Goal: Task Accomplishment & Management: Use online tool/utility

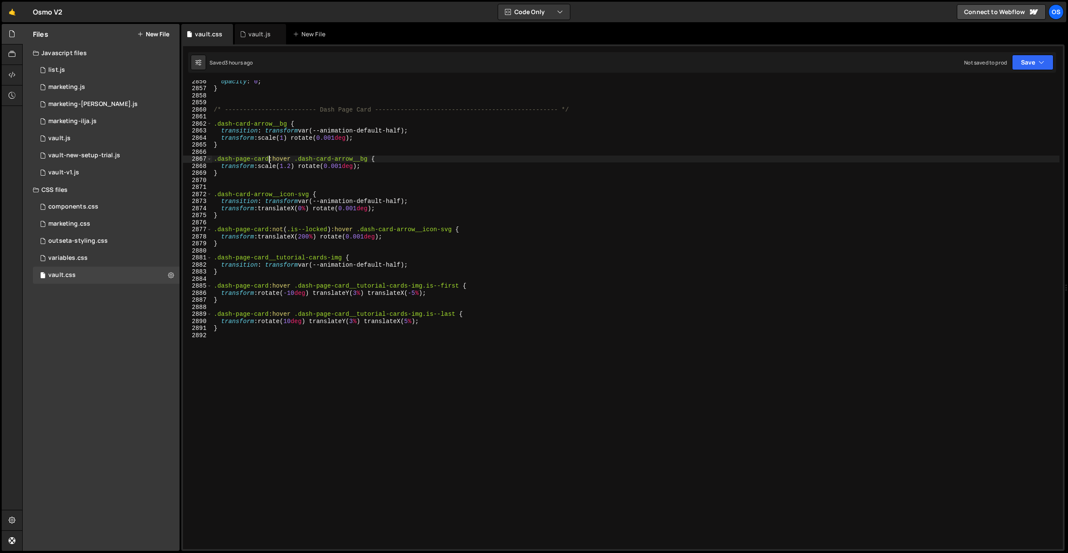
scroll to position [13542, 0]
click at [274, 205] on div "opacity : 0 ; } /* ------------------------- Dash Page Card -------------------…" at bounding box center [635, 319] width 847 height 483
type textarea "transform: translateX(0%) rotate(0.001deg);"
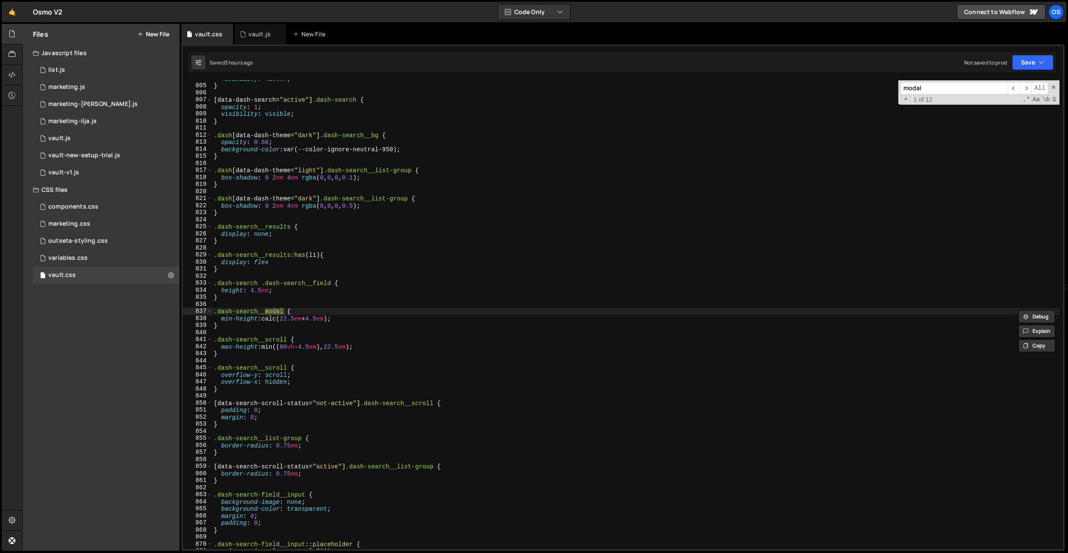
scroll to position [12232, 0]
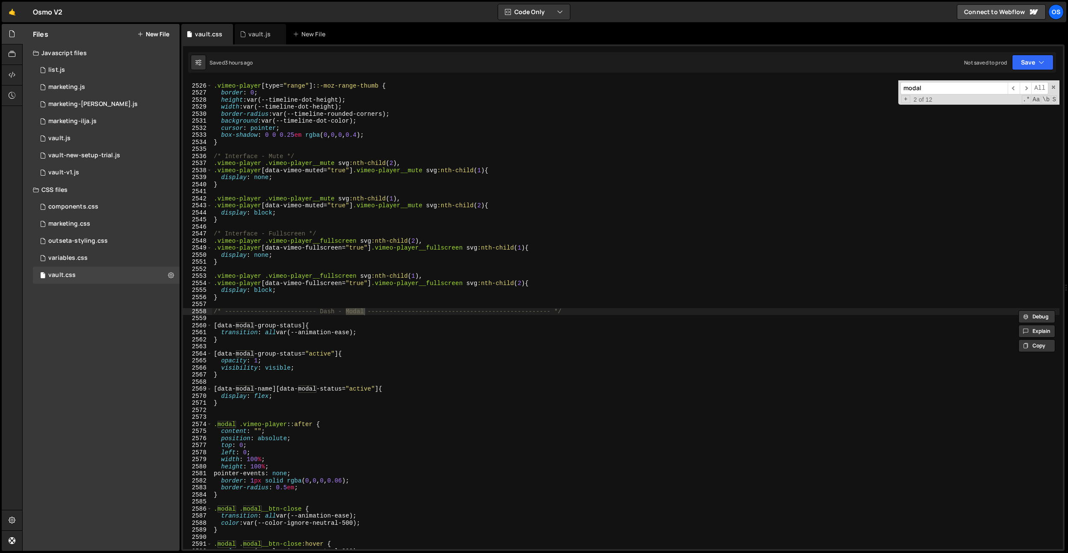
type input "modal"
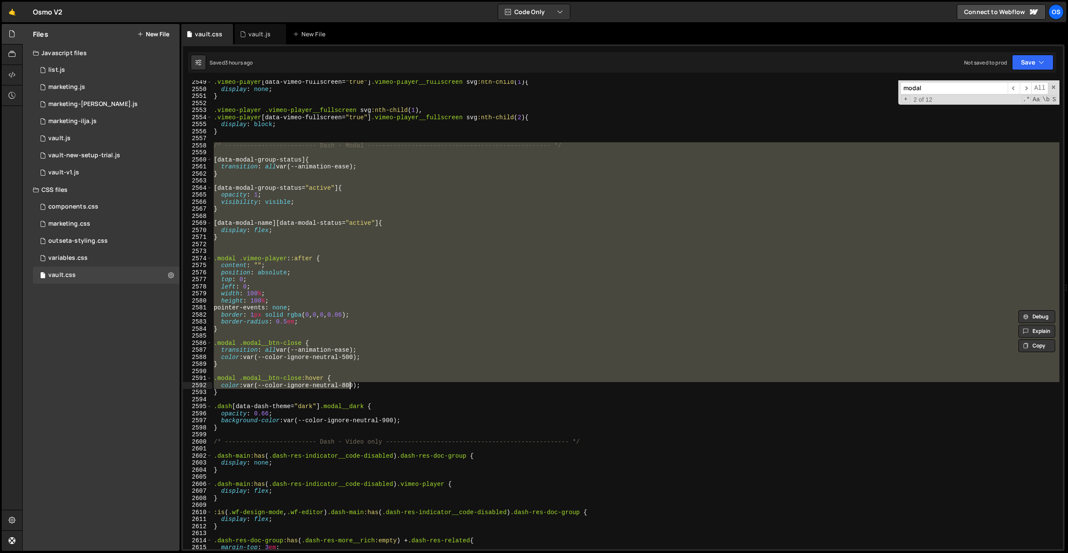
scroll to position [12346, 0]
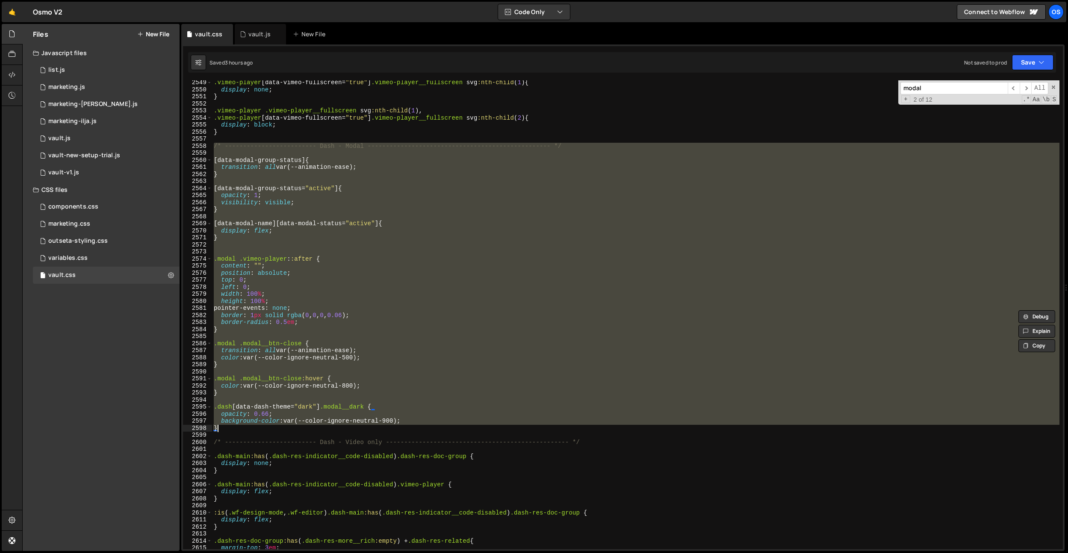
drag, startPoint x: 216, startPoint y: 314, endPoint x: 369, endPoint y: 432, distance: 193.6
click at [369, 432] on div ".vimeo-player [ data-vimeo-fullscreen = " true " ] .vimeo-player__fullscreen sv…" at bounding box center [635, 320] width 847 height 483
type textarea "background-color: var(--color-ignore-neutral-900); }"
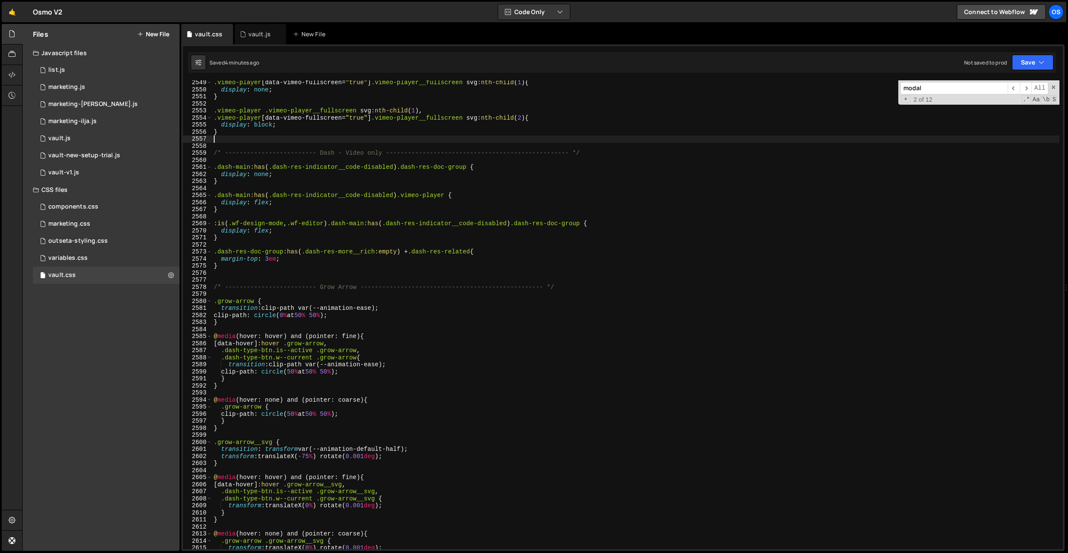
click at [398, 232] on div ".vimeo-player [ data-vimeo-fullscreen = " true " ] .vimeo-player__fullscreen sv…" at bounding box center [635, 320] width 847 height 483
type textarea "display: flex;"
paste input ".dash-main:has(.dash-res-indicator__code-disabled) .dash-res-doc-group"
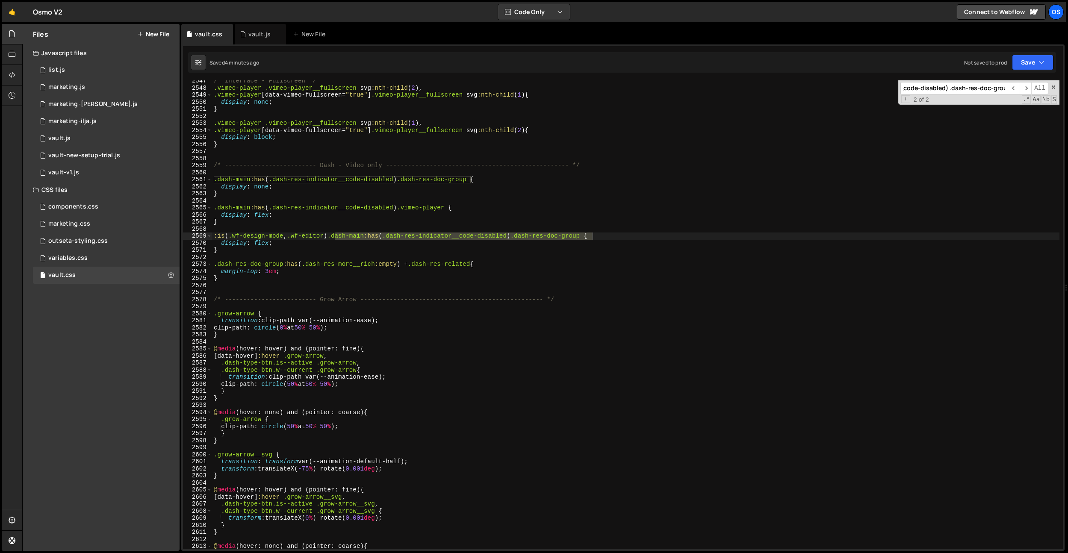
scroll to position [12514, 0]
type input ".dash-main:has(.dash-res-indicator__code-disabled) .dash-res-doc-group"
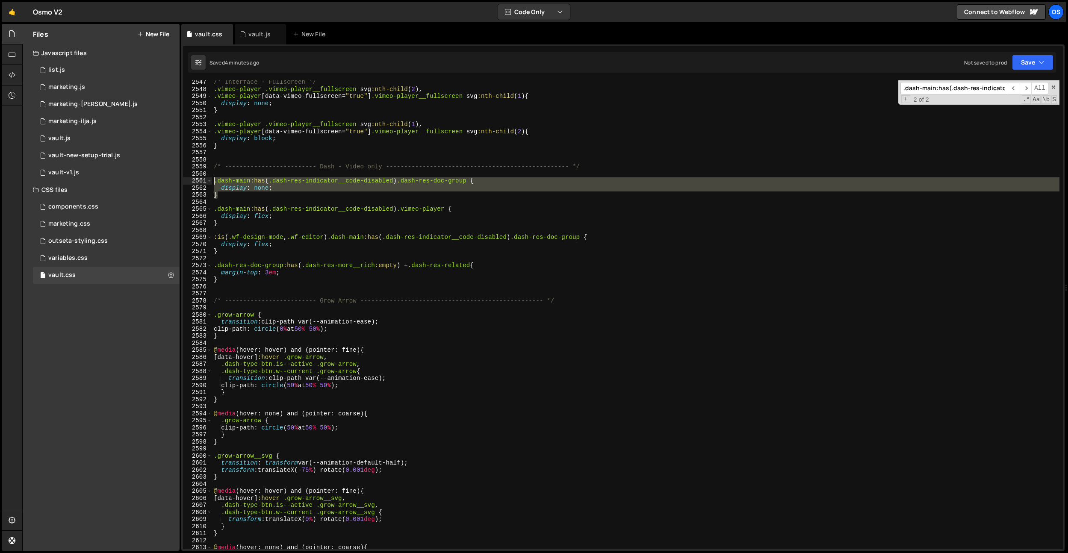
drag, startPoint x: 249, startPoint y: 198, endPoint x: 191, endPoint y: 178, distance: 61.4
click at [191, 178] on div "} 2547 2548 2549 2550 2551 2552 2553 2554 2555 2556 2557 2558 2559 2560 2561 25…" at bounding box center [623, 314] width 880 height 469
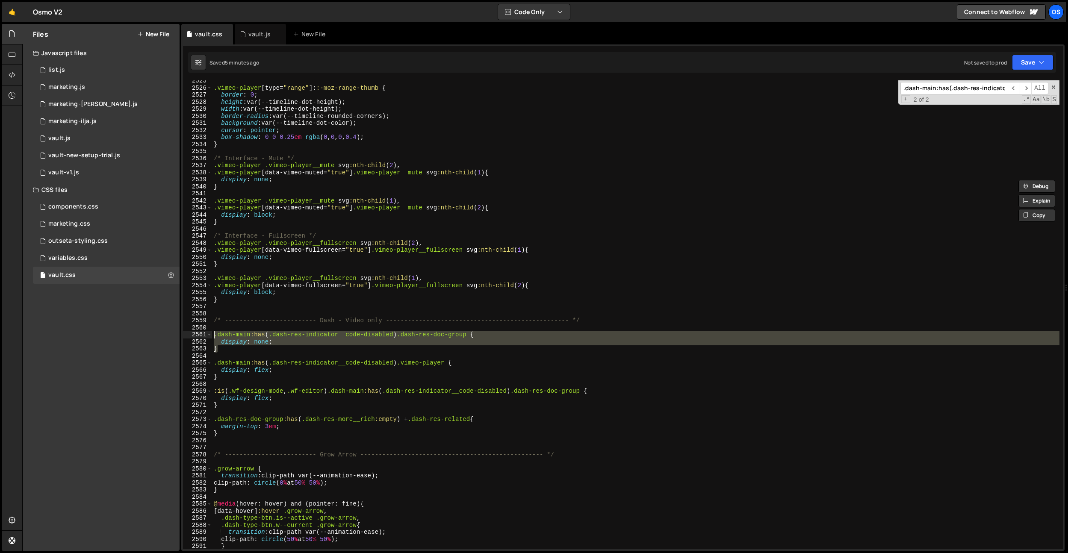
scroll to position [12335, 0]
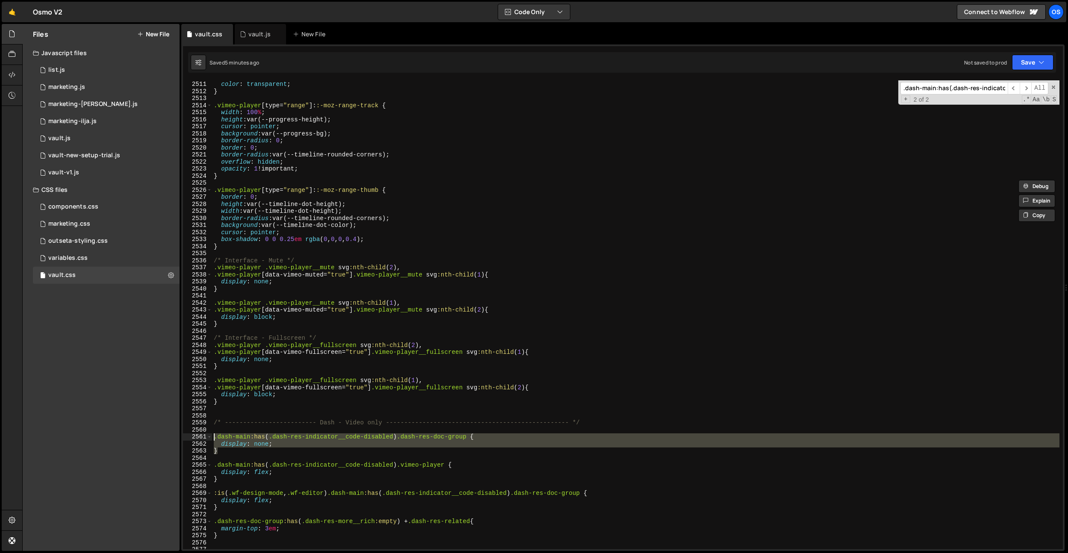
click at [330, 108] on div "border-color : transparent ; color : transparent ; } .vimeo-player [ type = " r…" at bounding box center [635, 315] width 847 height 483
type textarea ".vimeo-player [type="range"]::-moz-range-track {"
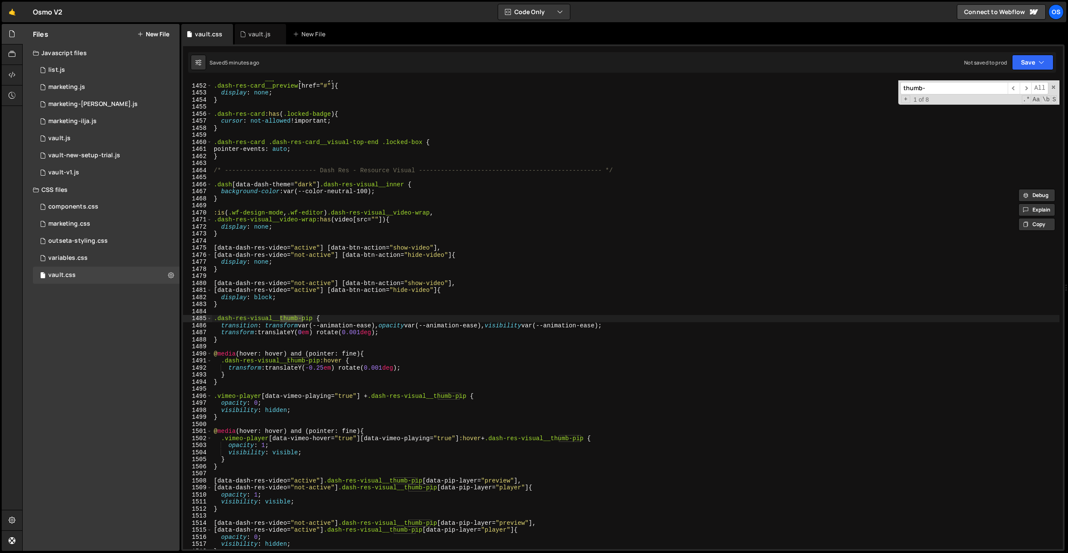
scroll to position [7130, 0]
type input "thumb-pip"
click at [307, 163] on div ".dash-res-card__preview [ href = " " ], .dash-res-card__preview [ href = " # " …" at bounding box center [635, 316] width 847 height 483
paste input "Dash - Video only"
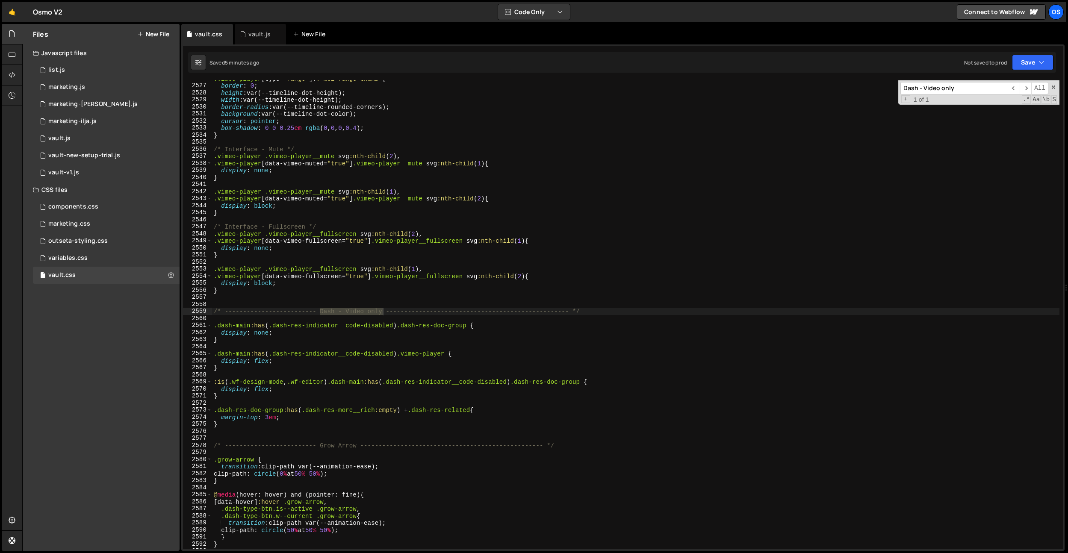
type input "Dash - Video only"
click at [248, 432] on div ".vimeo-player [ type = " range " ]: :-moz-range-thumb { border : 0 ; height : v…" at bounding box center [635, 316] width 847 height 483
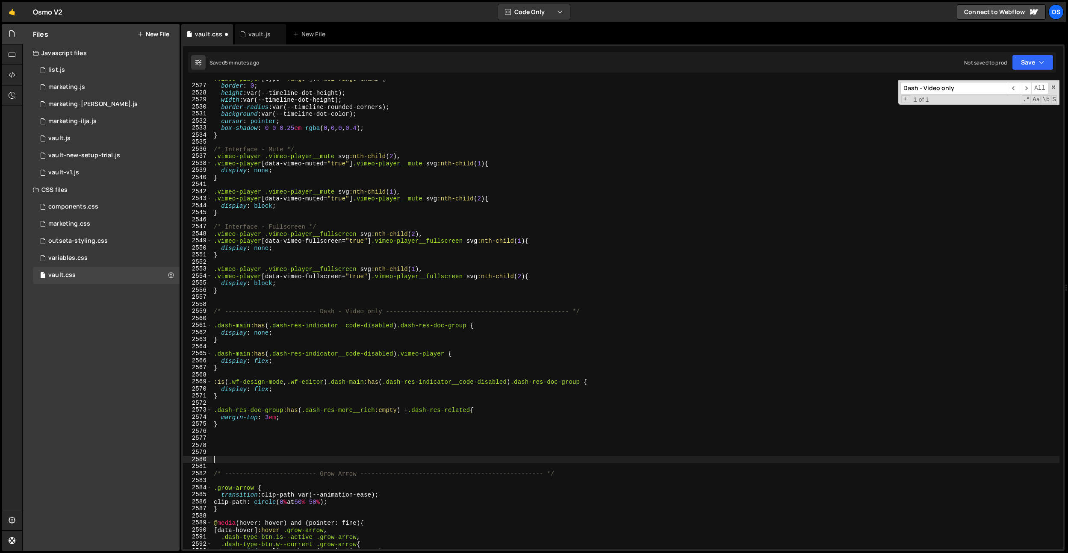
paste textarea "}"
type textarea "}"
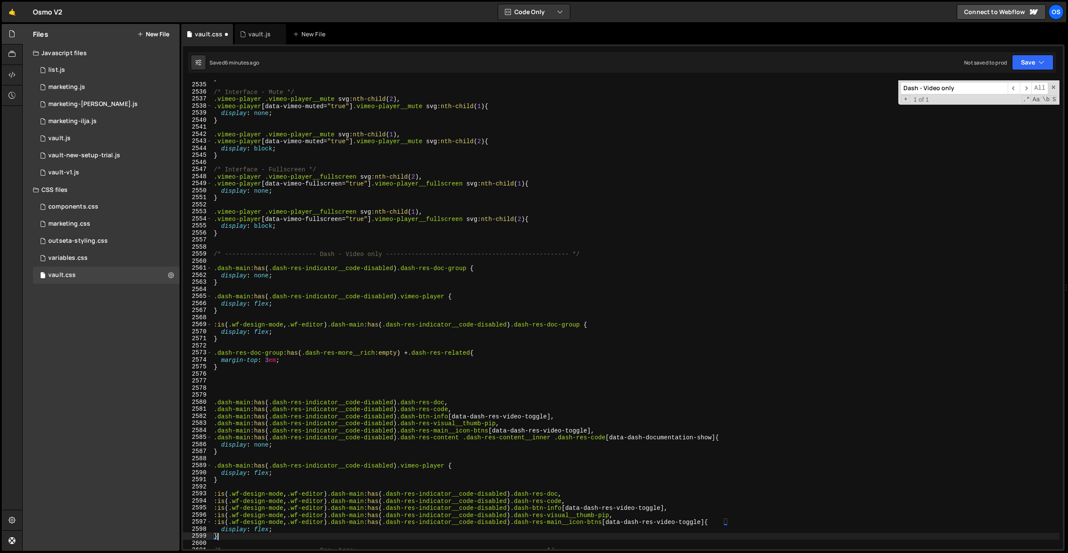
click at [430, 377] on div "} /* Interface - Mute */ .vimeo-player .vimeo-player__mute svg :nth-child ( 2 )…" at bounding box center [635, 315] width 847 height 483
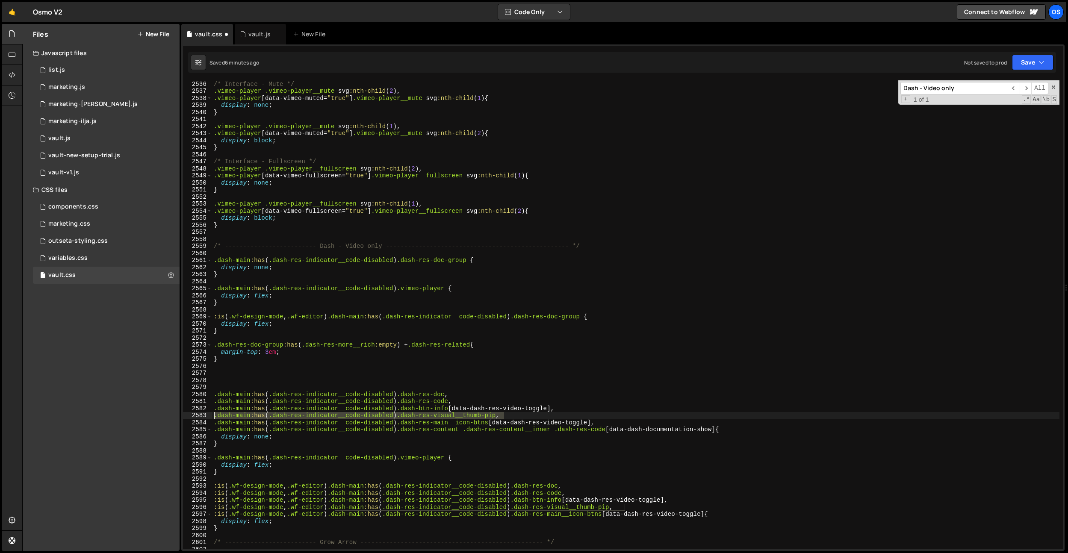
drag, startPoint x: 505, startPoint y: 415, endPoint x: 204, endPoint y: 416, distance: 301.0
click at [204, 416] on div "2535 2536 2537 2538 2539 2540 2541 2542 2543 2544 2545 2546 2547 2548 2549 2550…" at bounding box center [623, 314] width 880 height 469
click at [470, 260] on div "/* Interface - Mute */ .vimeo-player .vimeo-player__mute svg :nth-child ( 2 ), …" at bounding box center [635, 315] width 847 height 483
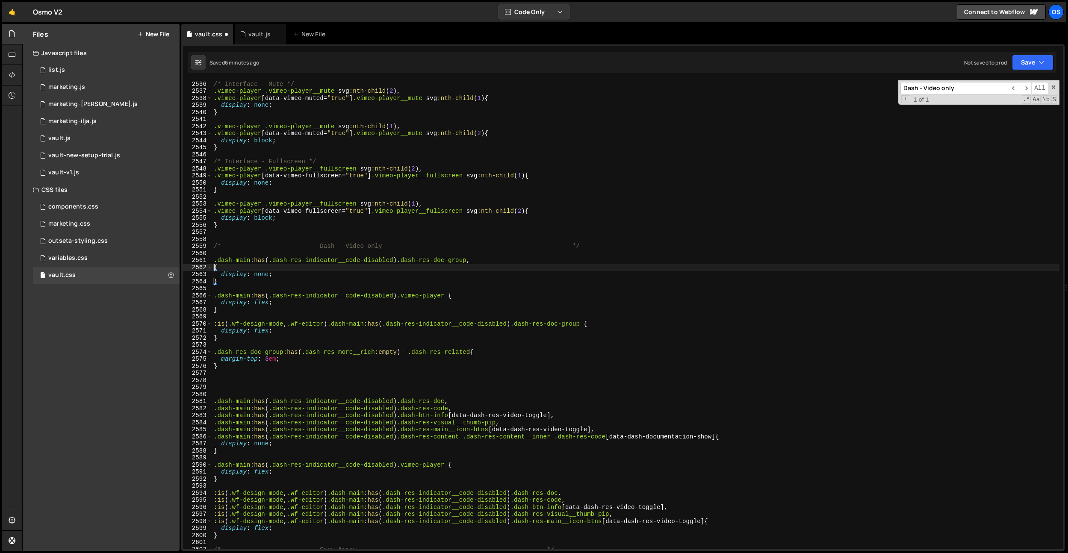
scroll to position [0, 0]
paste textarea ".dash-main:has(.dash-res-indicator__code-disabled) .dash-res-visual__thumb-pip,"
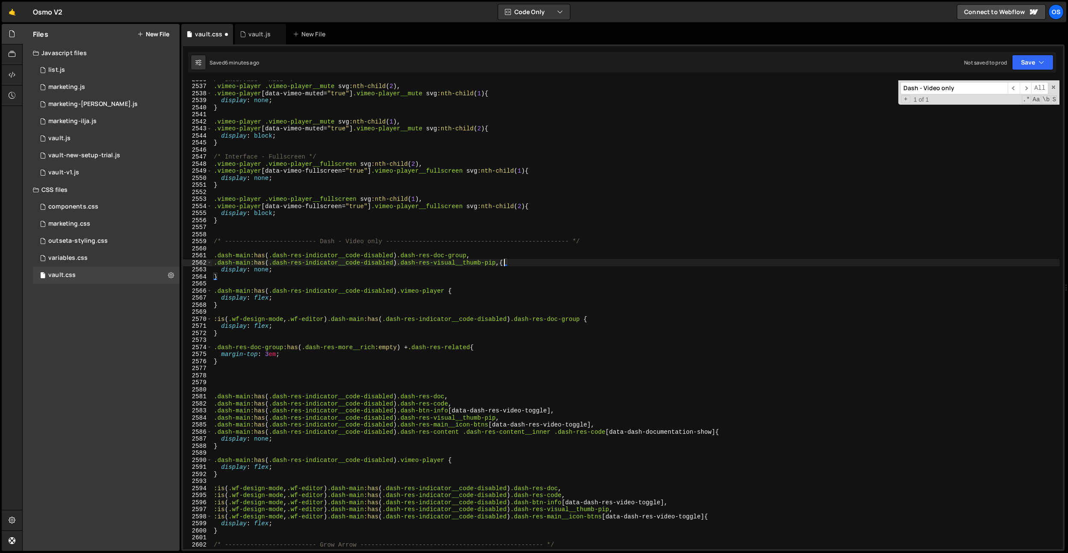
scroll to position [12360, 0]
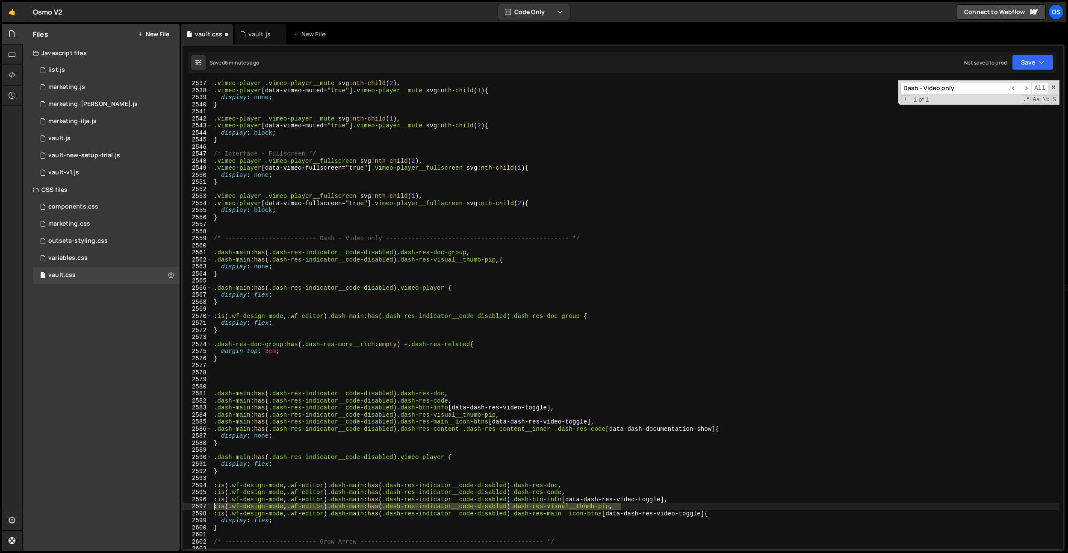
drag, startPoint x: 622, startPoint y: 507, endPoint x: 169, endPoint y: 505, distance: 452.8
click at [169, 505] on div "Files New File Javascript files 0 list.js 0 0 marketing.js 0 0 marketing-[PERSO…" at bounding box center [545, 288] width 1046 height 528
click at [409, 401] on div ".vimeo-player .vimeo-player__mute svg :nth-child ( 2 ), .vimeo-player [ data-vi…" at bounding box center [635, 321] width 847 height 483
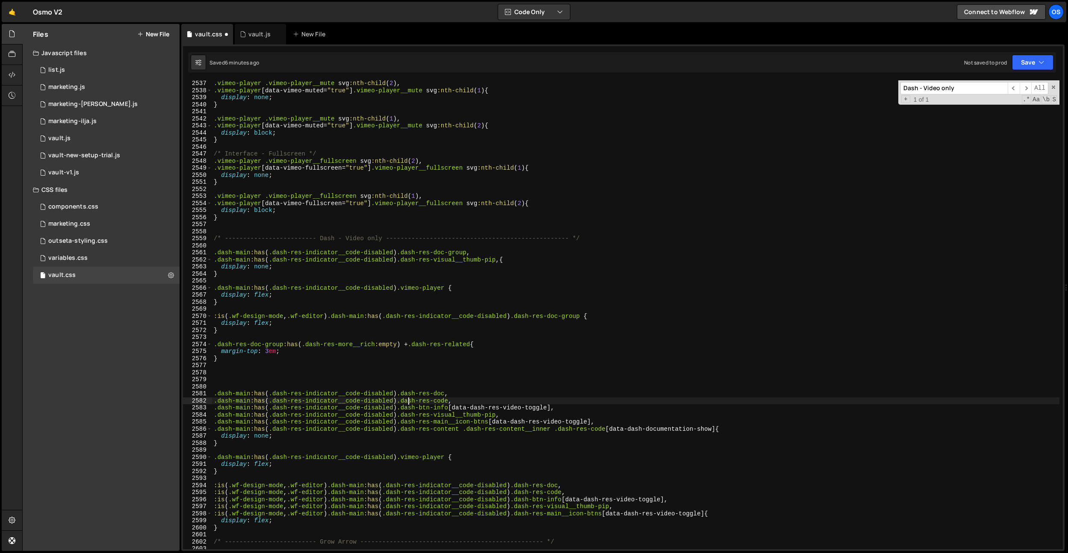
click at [450, 287] on div ".vimeo-player .vimeo-player__mute svg :nth-child ( 2 ), .vimeo-player [ data-vi…" at bounding box center [635, 321] width 847 height 483
paste textarea ":is(.wf-design-mode, .wf-editor) .dash-main:has(.dash-res-indicator__code-disab…"
click at [594, 316] on div ".vimeo-player .vimeo-player__mute svg :nth-child ( 2 ), .vimeo-player [ data-vi…" at bounding box center [635, 321] width 847 height 483
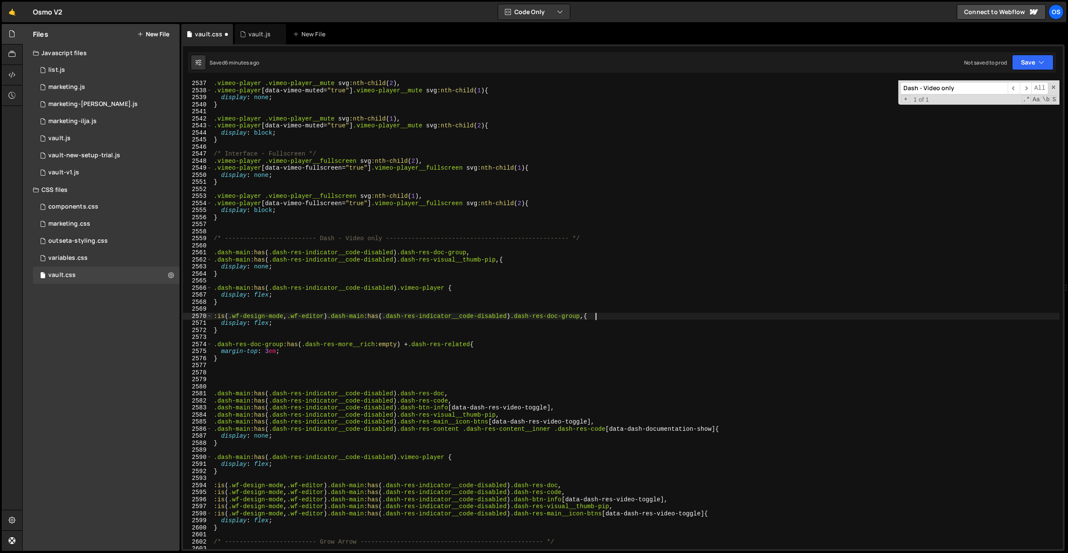
paste textarea ":is(.wf-design-mode, .wf-editor) .dash-main:has(.dash-res-indicator__code-disab…"
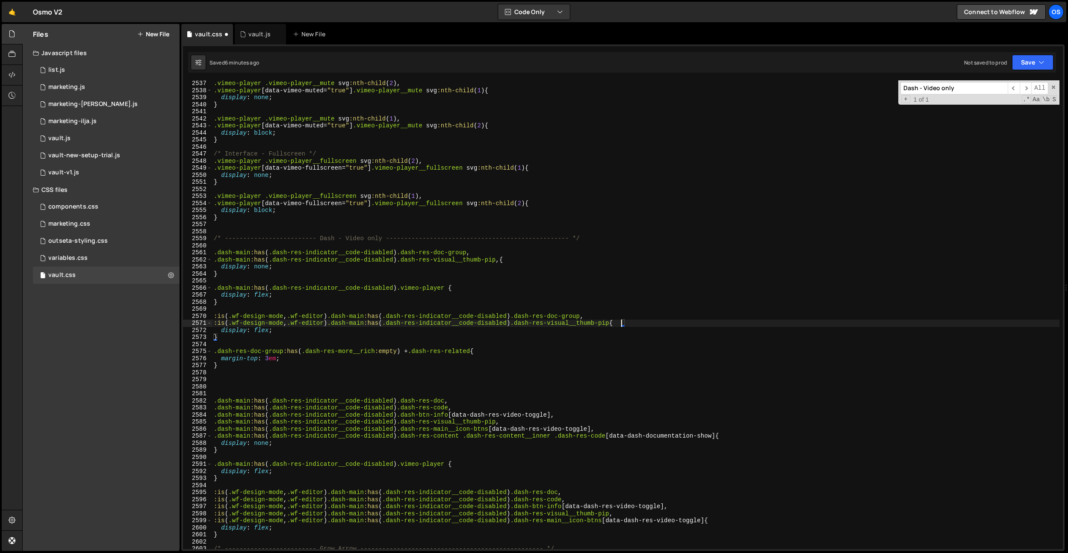
click at [604, 354] on div ".vimeo-player .vimeo-player__mute svg :nth-child ( 2 ), .vimeo-player [ data-vi…" at bounding box center [635, 321] width 847 height 483
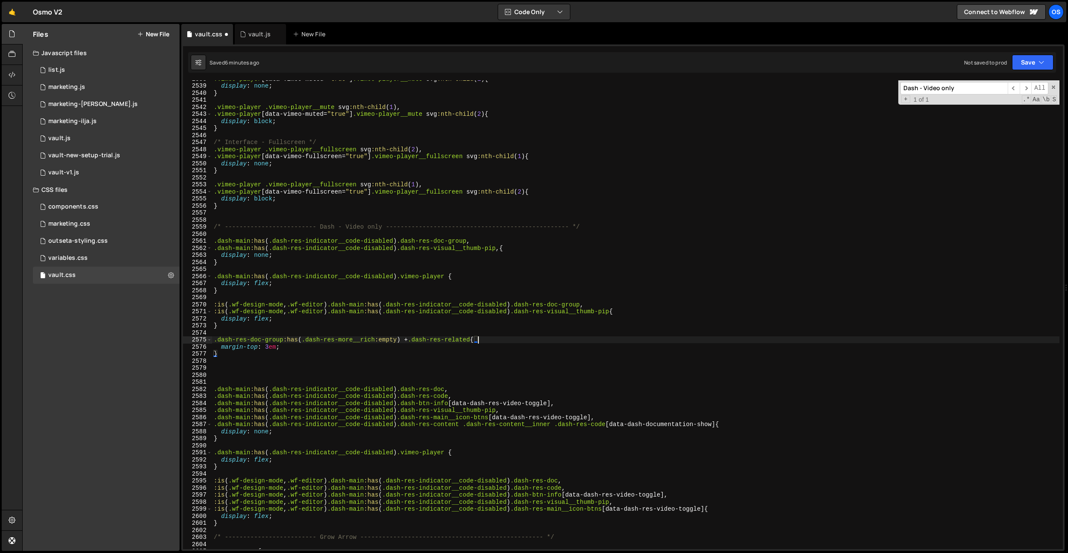
scroll to position [12366, 0]
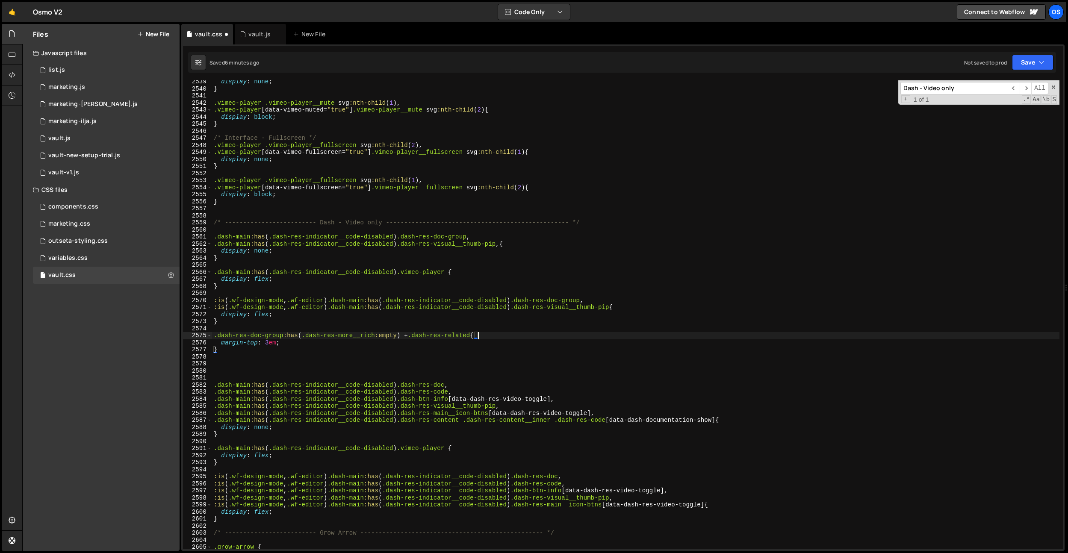
click at [641, 420] on div "display : none ; } .vimeo-player .vimeo-player__mute svg :nth-child ( 1 ), .vim…" at bounding box center [635, 319] width 847 height 483
click at [558, 414] on div "display : none ; } .vimeo-player .vimeo-player__mute svg :nth-child ( 1 ), .vim…" at bounding box center [635, 319] width 847 height 483
click at [572, 389] on div "display : none ; } .vimeo-player .vimeo-player__mute svg :nth-child ( 1 ), .vim…" at bounding box center [635, 319] width 847 height 483
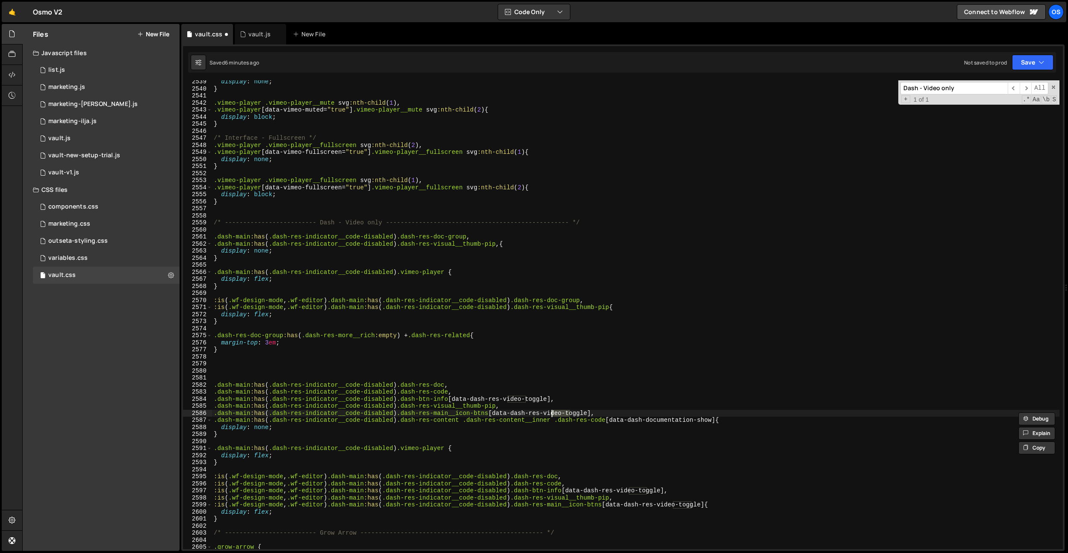
scroll to position [12366, 0]
drag, startPoint x: 599, startPoint y: 414, endPoint x: 491, endPoint y: 330, distance: 137.4
click at [144, 414] on div "Files New File Javascript files 0 list.js 0 0 marketing.js 0 0 marketing-[PERSO…" at bounding box center [545, 288] width 1046 height 528
click at [620, 306] on div "display : none ; } .vimeo-player .vimeo-player__mute svg :nth-child ( 1 ), .vim…" at bounding box center [635, 319] width 847 height 483
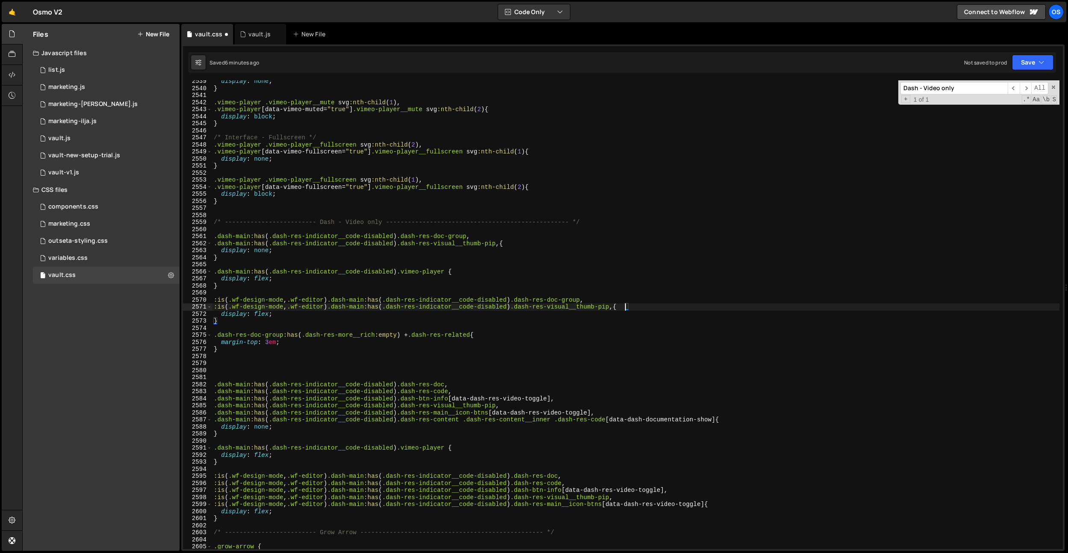
paste textarea ".dash-main:has(.dash-res-indicator__code-disabled) .dash-res-main__icon-btns [d…"
click at [503, 244] on div "display : none ; } .vimeo-player .vimeo-player__mute svg :nth-child ( 1 ), .vim…" at bounding box center [635, 319] width 847 height 483
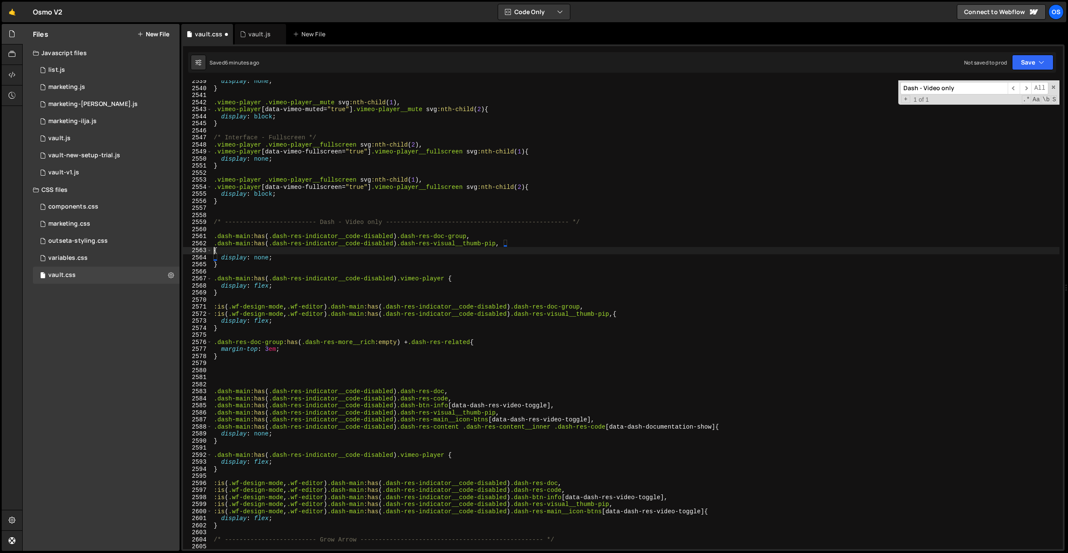
paste textarea ".dash-main:has(.dash-res-indicator__code-disabled) .dash-res-main__icon-btns [d…"
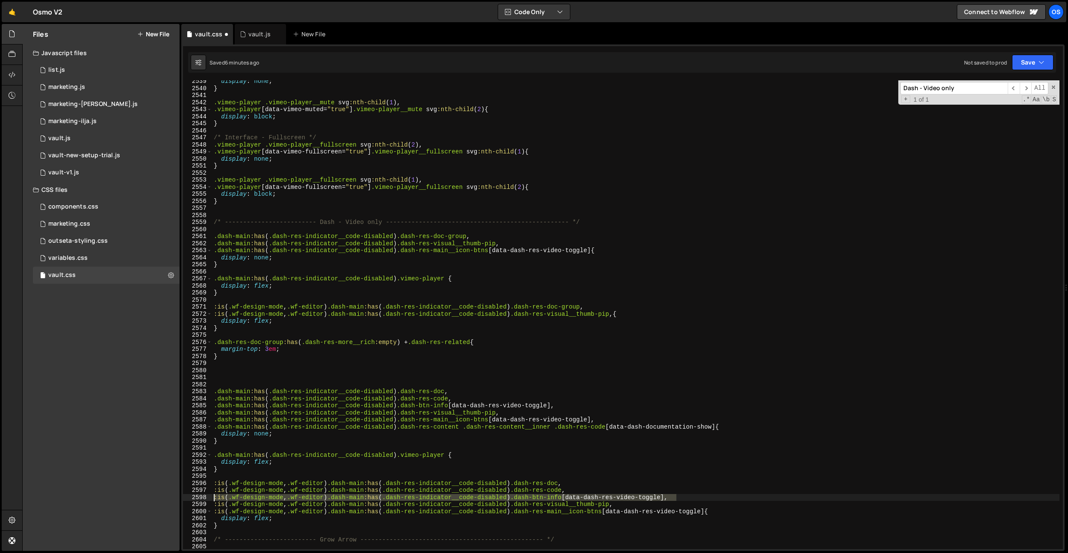
drag, startPoint x: 676, startPoint y: 497, endPoint x: 115, endPoint y: 499, distance: 561.9
click at [112, 500] on div "Files New File Javascript files 0 list.js 0 0 marketing.js 0 0 marketing-[PERSO…" at bounding box center [545, 288] width 1046 height 528
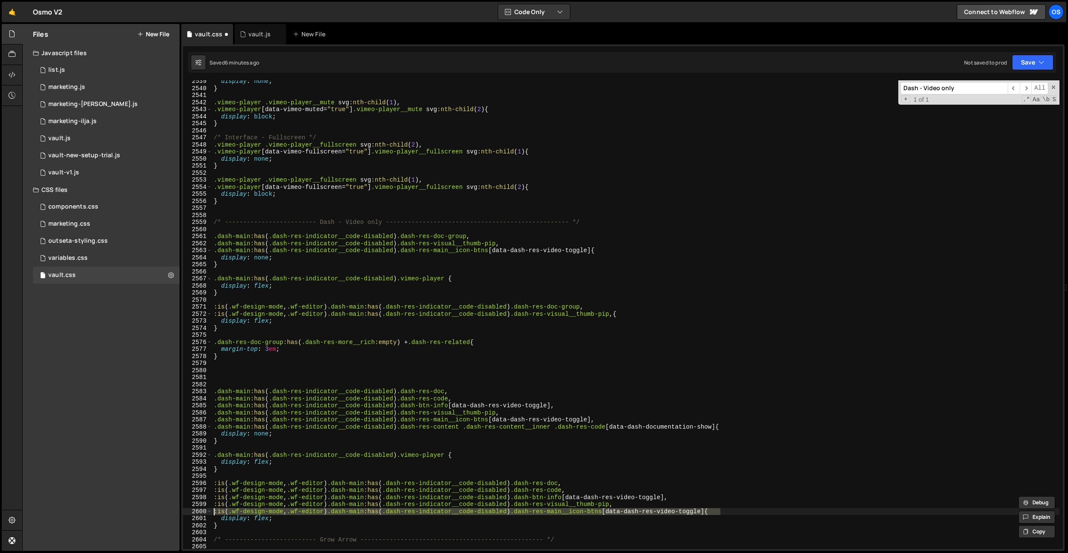
drag, startPoint x: 720, startPoint y: 511, endPoint x: 179, endPoint y: 513, distance: 541.3
click at [179, 513] on div "Files New File Javascript files 0 list.js 0 0 marketing.js 0 0 marketing-[PERSO…" at bounding box center [545, 288] width 1046 height 528
click at [584, 331] on div "display : none ; } .vimeo-player .vimeo-player__mute svg :nth-child ( 1 ), .vim…" at bounding box center [635, 319] width 847 height 483
drag, startPoint x: 623, startPoint y: 315, endPoint x: 628, endPoint y: 348, distance: 33.7
click at [623, 316] on div "display : none ; } .vimeo-player .vimeo-player__mute svg :nth-child ( 1 ), .vim…" at bounding box center [635, 319] width 847 height 483
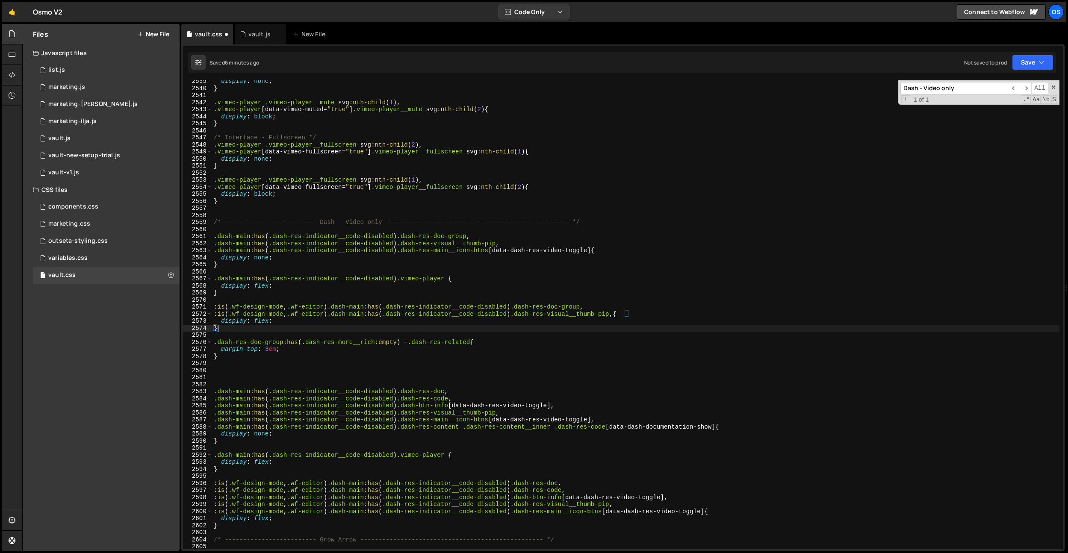
type textarea ":is(.wf-design-mode, .wf-editor) .dash-main:has(.dash-res-indicator__code-disab…"
paste textarea ":is(.wf-design-mode, .wf-editor) .dash-main:has(.dash-res-indicator__code-disab…"
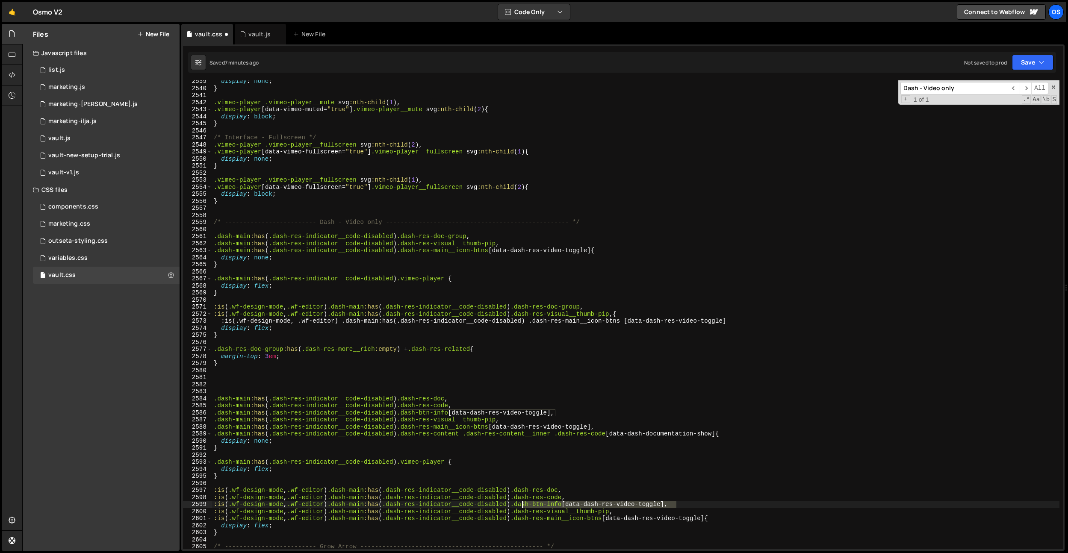
drag, startPoint x: 676, startPoint y: 504, endPoint x: 523, endPoint y: 507, distance: 153.1
click at [523, 507] on div "display : none ; } .vimeo-player .vimeo-player__mute svg :nth-child ( 1 ), .vim…" at bounding box center [635, 319] width 847 height 483
type textarea ":is(.wf-design-mode, .wf-editor) .dash-main:has(.dash-res-indicator__code-disab…"
click at [572, 373] on div "display : none ; } .vimeo-player .vimeo-player__mute svg :nth-child ( 1 ), .vim…" at bounding box center [635, 319] width 847 height 483
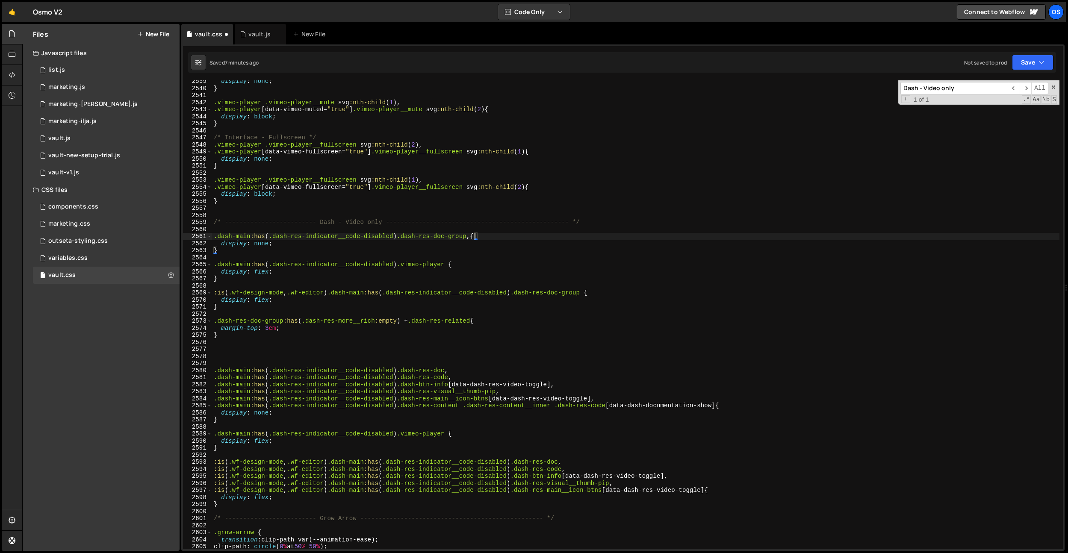
type textarea ".dash-main:has(.dash-res-indicator__code-disabled) .dash-res-doc-group{"
click at [403, 238] on div "display : none ; } .vimeo-player .vimeo-player__mute svg :nth-child ( 1 ), .vim…" at bounding box center [635, 319] width 847 height 483
click at [403, 241] on div "display : none ; } .vimeo-player .vimeo-player__mute svg :nth-child ( 1 ), .vim…" at bounding box center [635, 319] width 847 height 483
click at [402, 236] on div "display : none ; } .vimeo-player .vimeo-player__mute svg :nth-child ( 1 ), .vim…" at bounding box center [635, 319] width 847 height 483
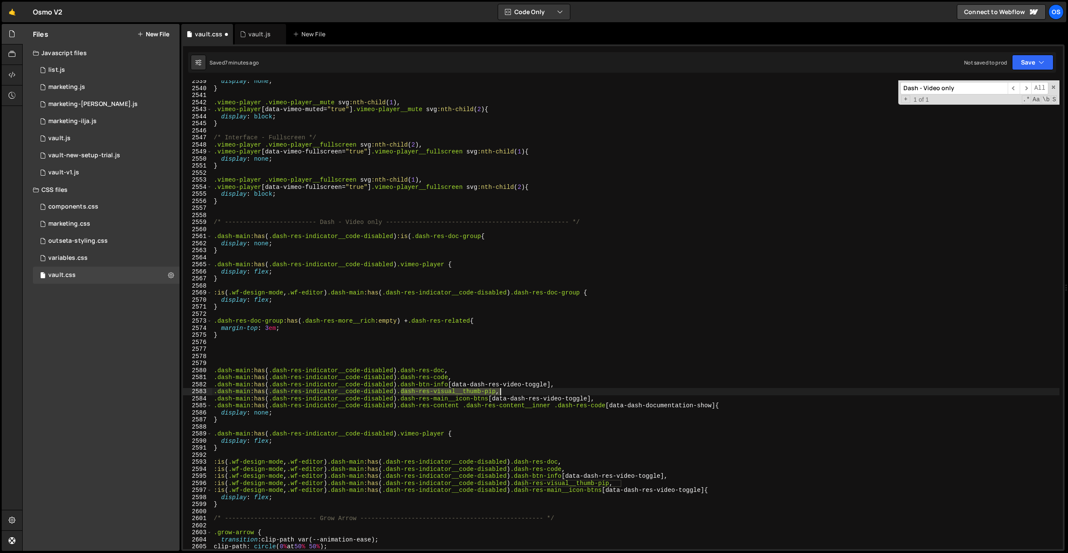
drag, startPoint x: 401, startPoint y: 392, endPoint x: 500, endPoint y: 390, distance: 98.8
click at [500, 390] on div "display : none ; } .vimeo-player .vimeo-player__mute svg :nth-child ( 1 ), .vim…" at bounding box center [635, 319] width 847 height 483
click at [487, 238] on div "display : none ; } .vimeo-player .vimeo-player__mute svg :nth-child ( 1 ), .vim…" at bounding box center [635, 319] width 847 height 483
paste textarea ".dash-res-visual__thumb-pip"
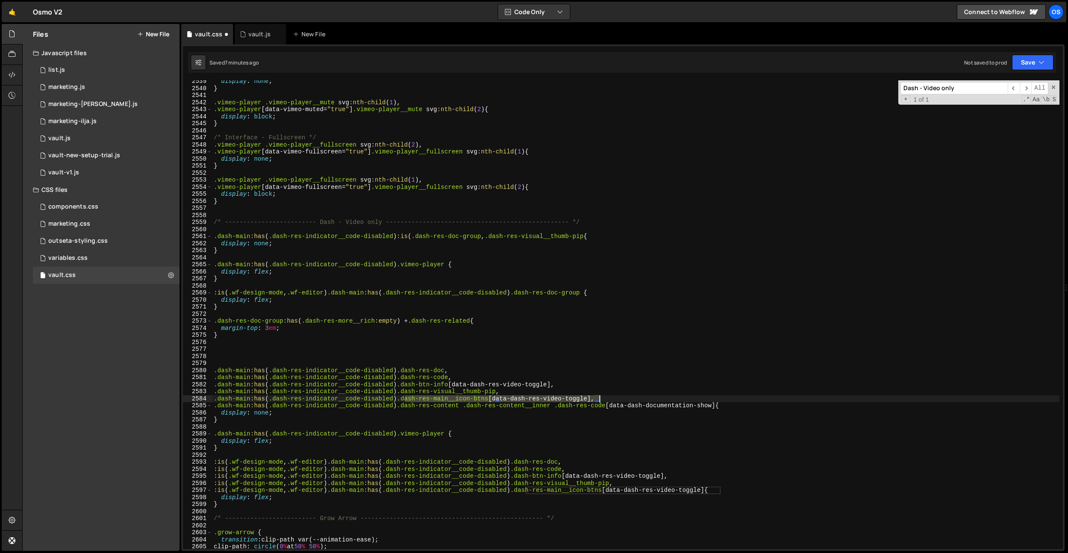
drag, startPoint x: 403, startPoint y: 399, endPoint x: 599, endPoint y: 398, distance: 195.8
click at [599, 398] on div "display : none ; } .vimeo-player .vimeo-player__mute svg :nth-child ( 1 ), .vim…" at bounding box center [635, 319] width 847 height 483
click at [594, 236] on div "display : none ; } .vimeo-player .vimeo-player__mute svg :nth-child ( 1 ), .vim…" at bounding box center [635, 319] width 847 height 483
paste textarea "dash-res-main__icon-btns [data-dash-res-video-toggle]"
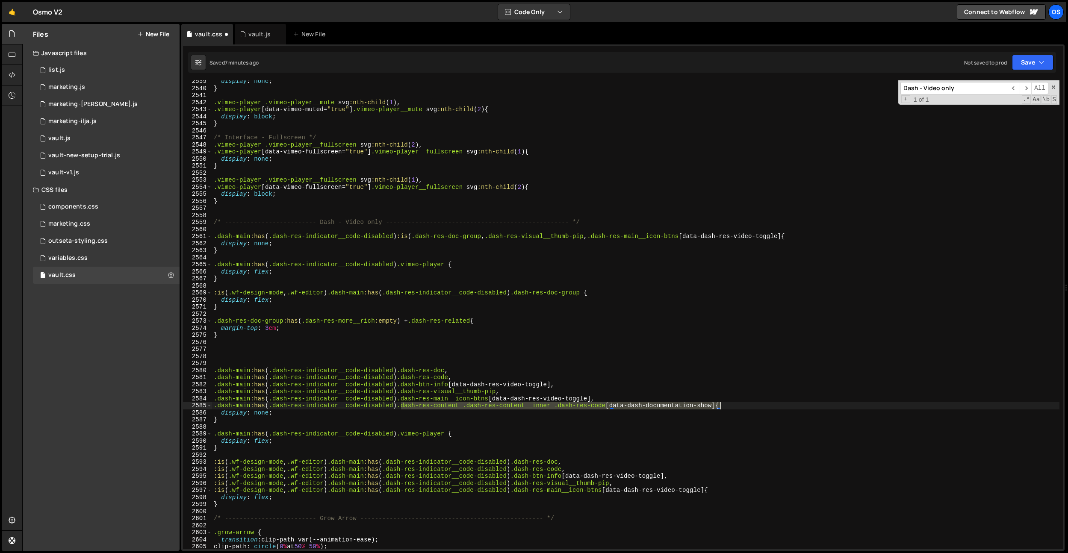
drag, startPoint x: 402, startPoint y: 407, endPoint x: 716, endPoint y: 410, distance: 314.7
click at [720, 406] on div "display : none ; } .vimeo-player .vimeo-player__mute svg :nth-child ( 1 ), .vim…" at bounding box center [635, 319] width 847 height 483
click at [799, 234] on div "display : none ; } .vimeo-player .vimeo-player__mute svg :nth-child ( 1 ), .vim…" at bounding box center [635, 319] width 847 height 483
paste textarea ".dash-res-content .dash-res-content__inner .dash-res-code[data-dash-documentati…"
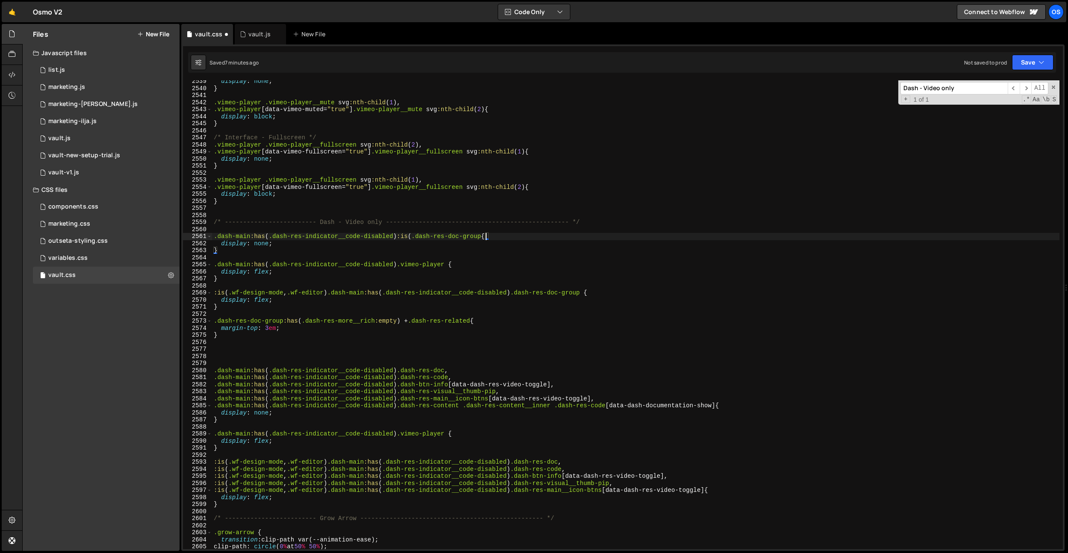
scroll to position [0, 18]
click at [447, 269] on div "display : none ; } .vimeo-player .vimeo-player__mute svg :nth-child ( 1 ), .vim…" at bounding box center [635, 319] width 847 height 483
drag, startPoint x: 720, startPoint y: 405, endPoint x: 733, endPoint y: 405, distance: 12.9
click at [698, 405] on div "display : none ; } .vimeo-player .vimeo-player__mute svg :nth-child ( 1 ), .vim…" at bounding box center [635, 319] width 847 height 483
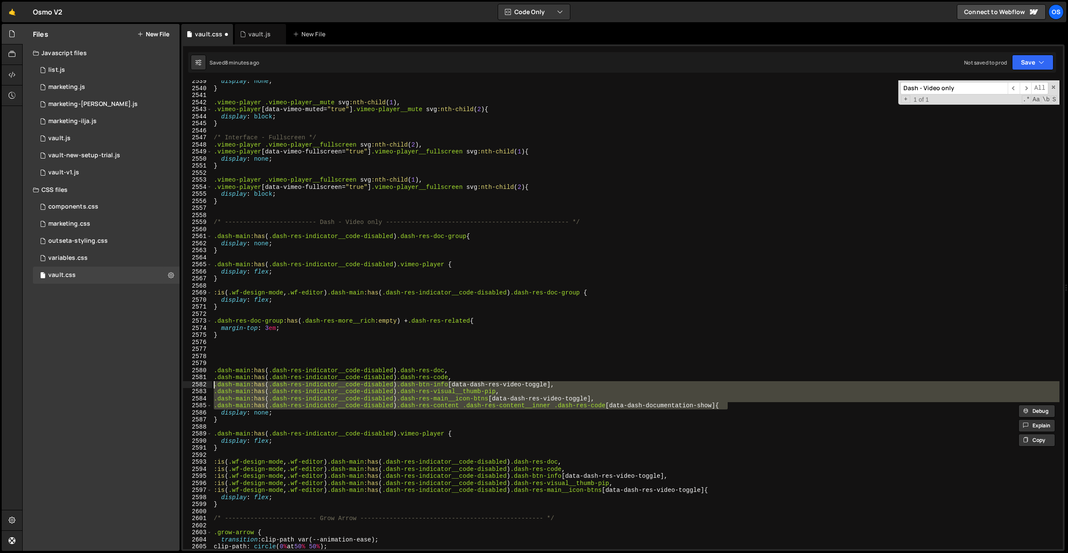
drag, startPoint x: 734, startPoint y: 404, endPoint x: 200, endPoint y: 388, distance: 534.3
click at [200, 388] on div ".dash-main:has(.dash-res-indicator__code-disabled) .dash-res-content .dash-res-…" at bounding box center [623, 314] width 880 height 469
click at [468, 235] on div "display : none ; } .vimeo-player .vimeo-player__mute svg :nth-child ( 1 ), .vim…" at bounding box center [635, 319] width 847 height 483
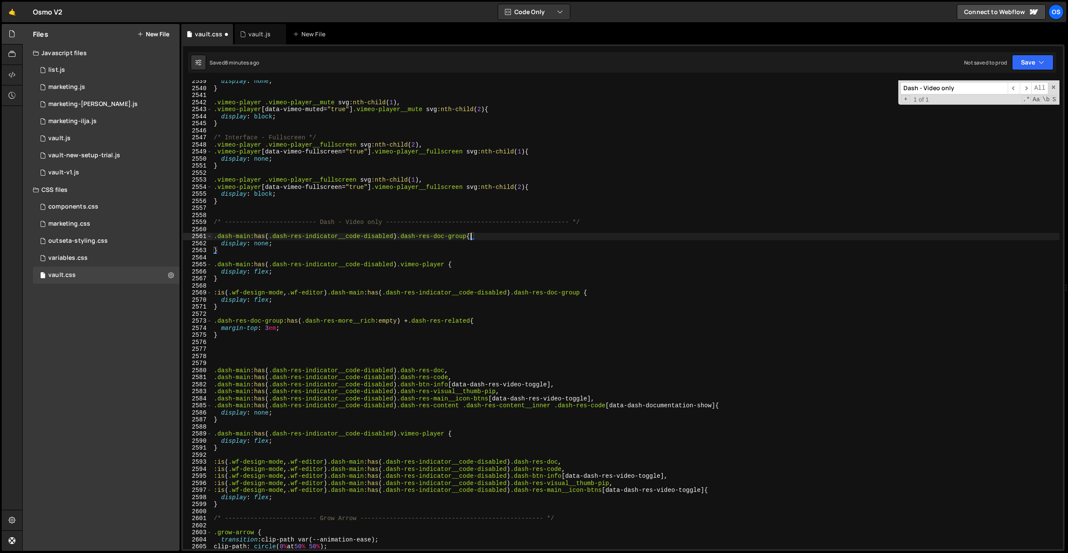
scroll to position [0, 0]
paste textarea ".dash-main:has(.dash-res-indicator__code-disabled) .dash-res-content .dash-res-…"
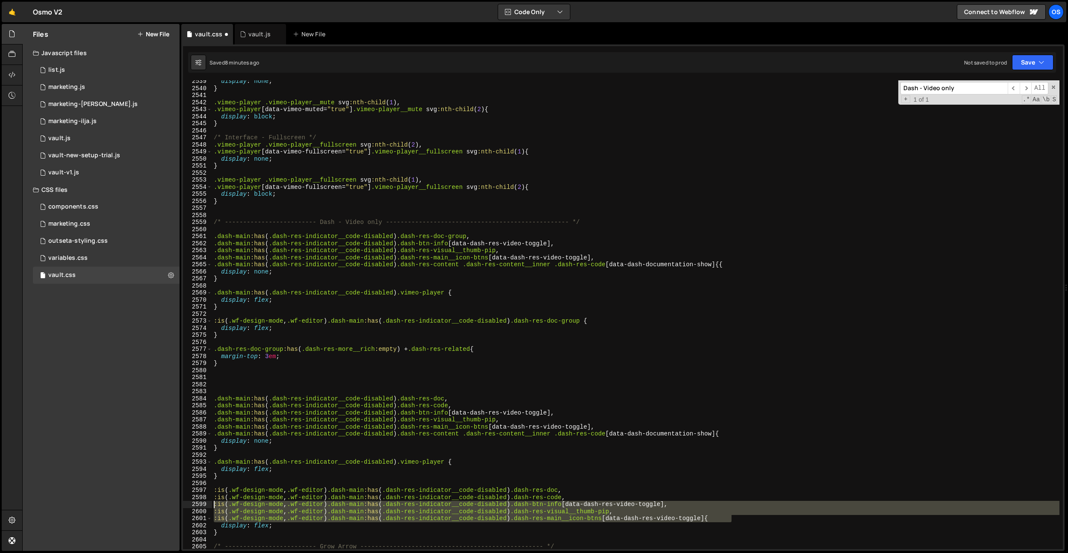
drag, startPoint x: 736, startPoint y: 517, endPoint x: 187, endPoint y: 504, distance: 549.2
click at [187, 504] on div ".dash-main:has(.dash-res-indicator__code-disabled) .dash-res-content .dash-res-…" at bounding box center [623, 314] width 880 height 469
drag, startPoint x: 510, startPoint y: 427, endPoint x: 499, endPoint y: 421, distance: 12.8
click at [510, 427] on div "display : none ; } .vimeo-player .vimeo-player__mute svg :nth-child ( 1 ), .vim…" at bounding box center [635, 319] width 847 height 483
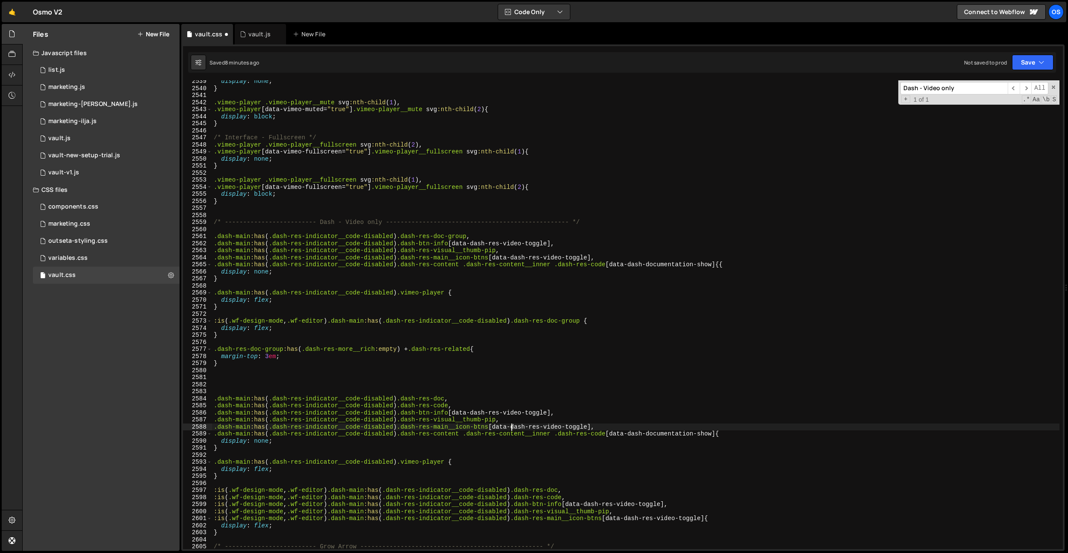
click at [594, 320] on div "display : none ; } .vimeo-player .vimeo-player__mute svg :nth-child ( 1 ), .vim…" at bounding box center [635, 319] width 847 height 483
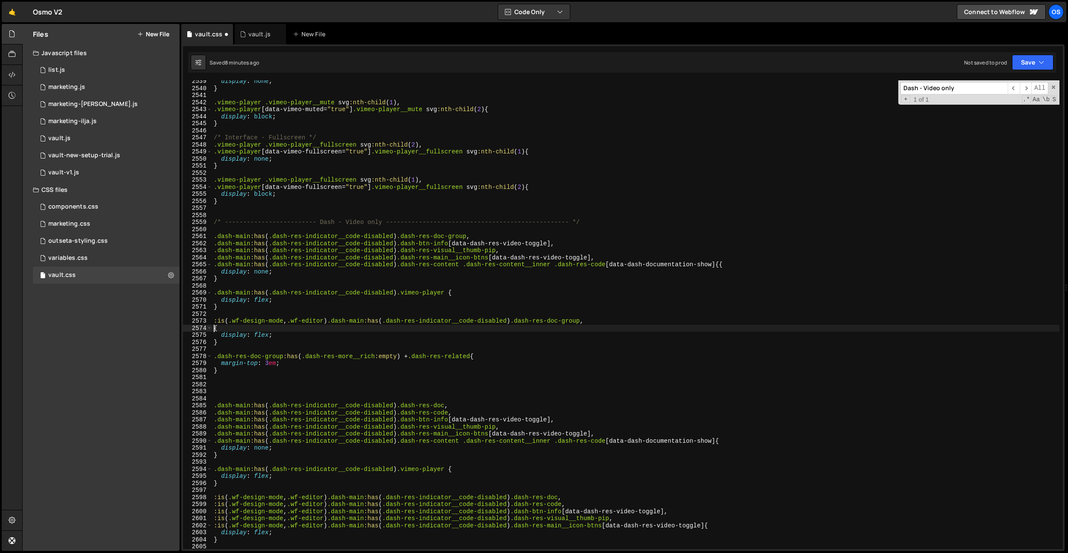
paste textarea ":is(.wf-design-mode, .wf-editor) .dash-main:has(.dash-res-indicator__code-disab…"
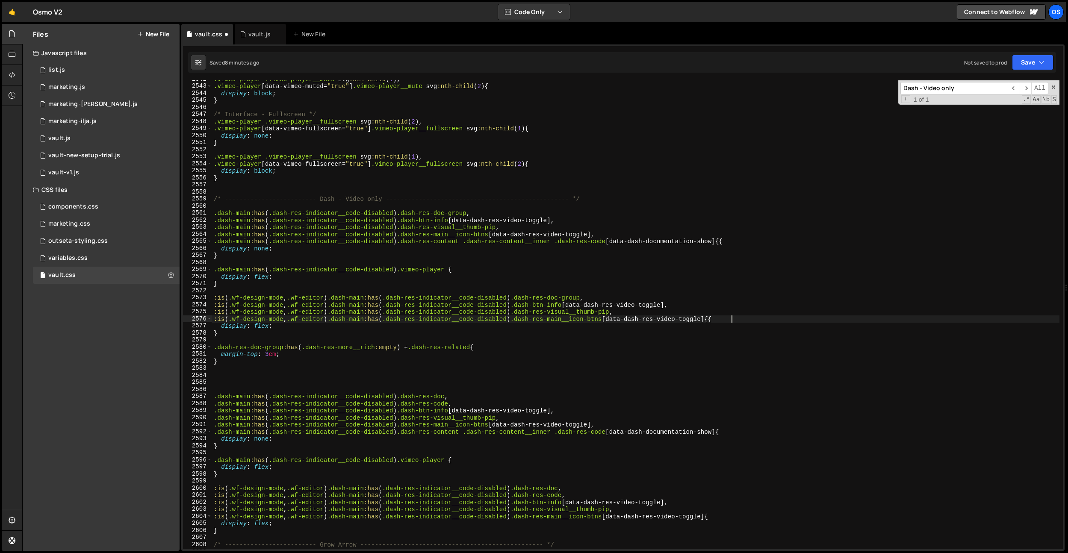
scroll to position [12361, 0]
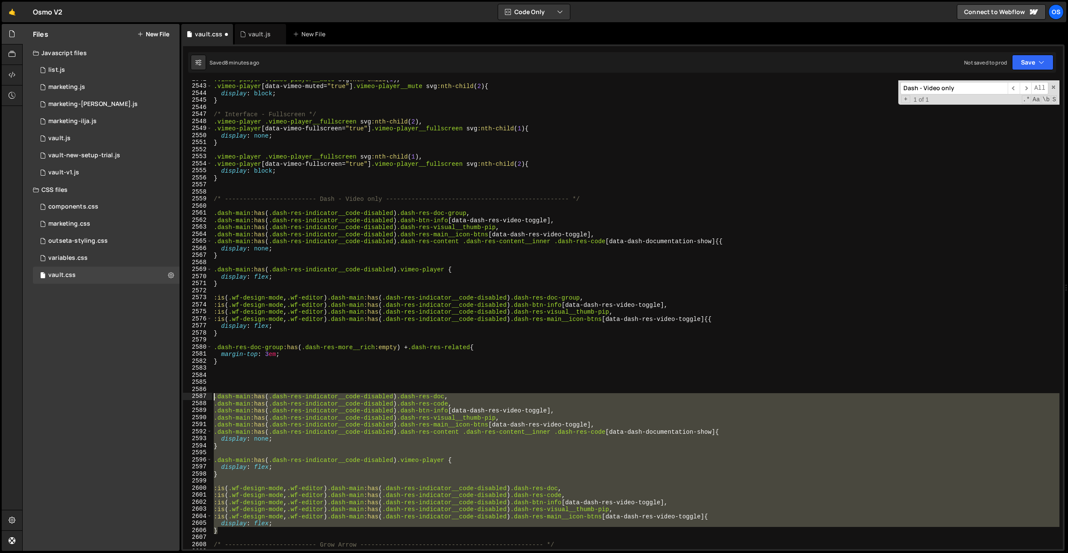
drag, startPoint x: 230, startPoint y: 528, endPoint x: 194, endPoint y: 392, distance: 140.6
click at [194, 392] on div ":is(.wf-design-mode, .wf-editor) .dash-main:has(.dash-res-indicator__code-disab…" at bounding box center [623, 314] width 880 height 469
type textarea ".dash-main:has(.dash-res-indicator__code-disabled) .dash-res-doc,"
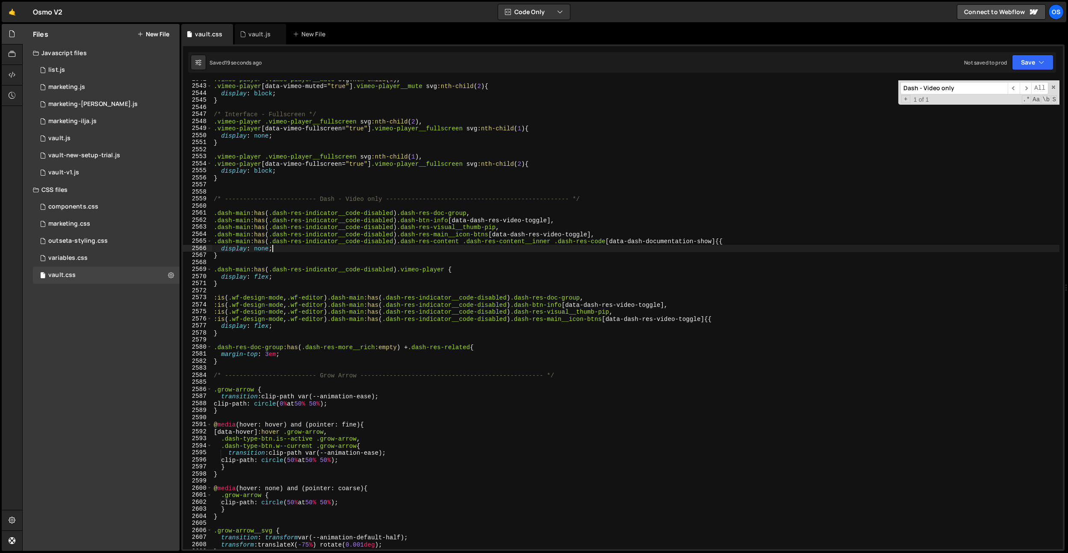
click at [519, 251] on div ".vimeo-player .vimeo-player__mute svg :nth-child ( 1 ), .vimeo-player [ data-vi…" at bounding box center [635, 317] width 847 height 483
click at [726, 244] on div ".vimeo-player .vimeo-player__mute svg :nth-child ( 1 ), .vimeo-player [ data-vi…" at bounding box center [635, 317] width 847 height 483
click at [729, 317] on div ".vimeo-player .vimeo-player__mute svg :nth-child ( 1 ), .vimeo-player [ data-vi…" at bounding box center [635, 317] width 847 height 483
type textarea ":is(.wf-design-mode, .wf-editor) .dash-main:has(.dash-res-indicator__code-disab…"
click at [257, 27] on div "vault.js" at bounding box center [260, 34] width 51 height 21
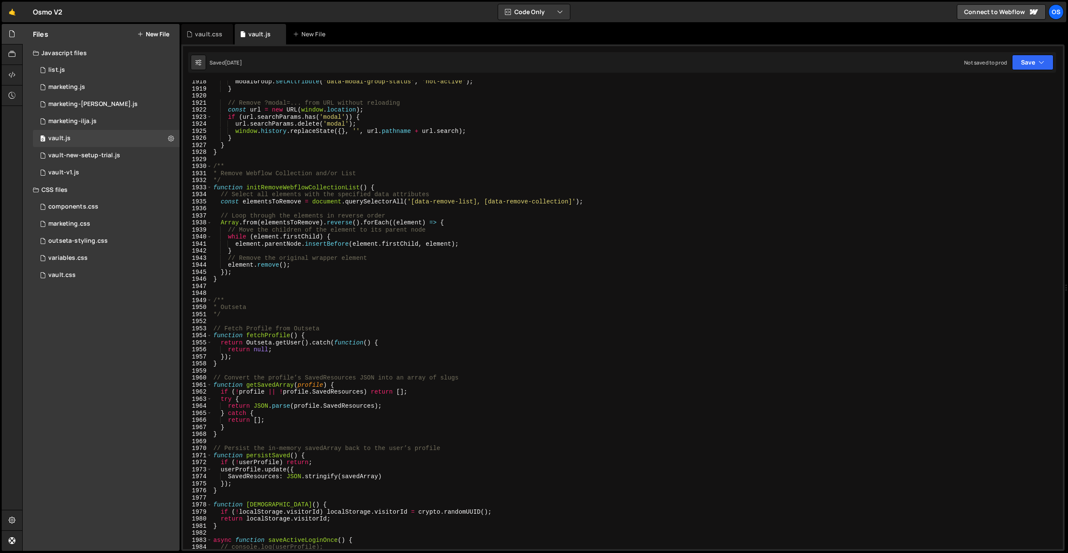
type textarea "/**"
click at [321, 167] on div "modalGroup . setAttribute ( 'data-modal-group-status' , 'not-active' ) ; } // R…" at bounding box center [636, 319] width 848 height 483
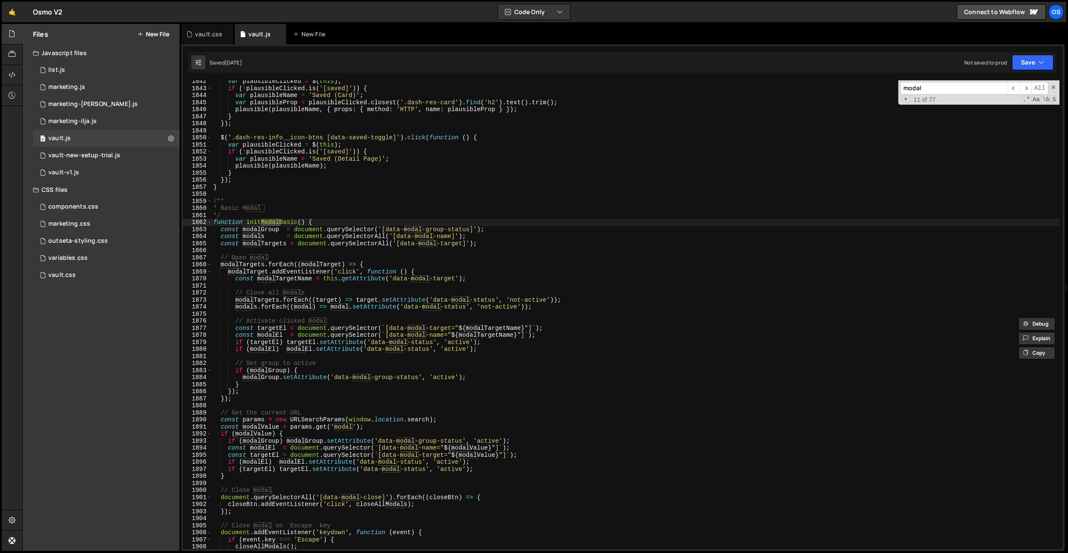
scroll to position [11877, 0]
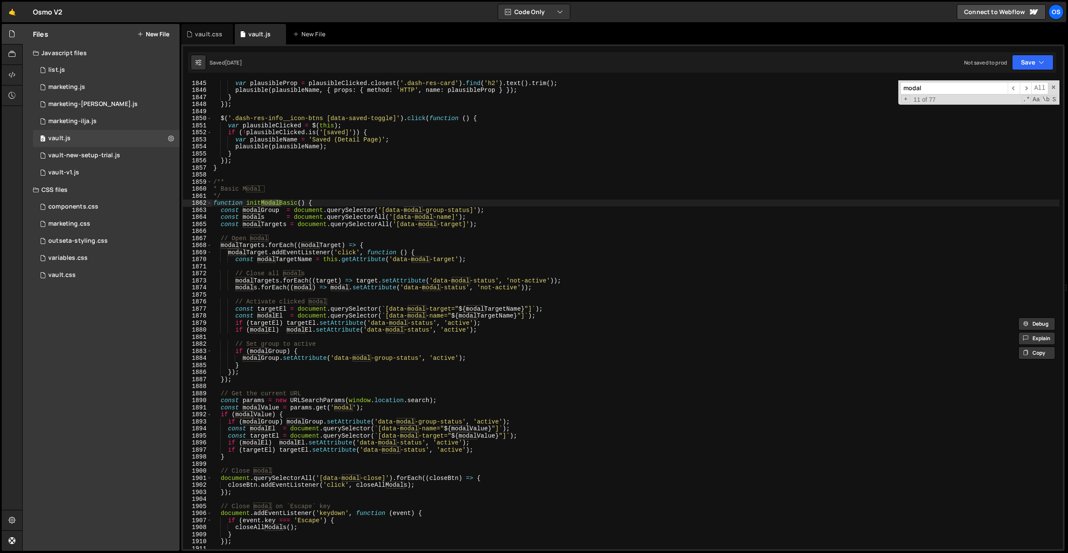
type input "modal"
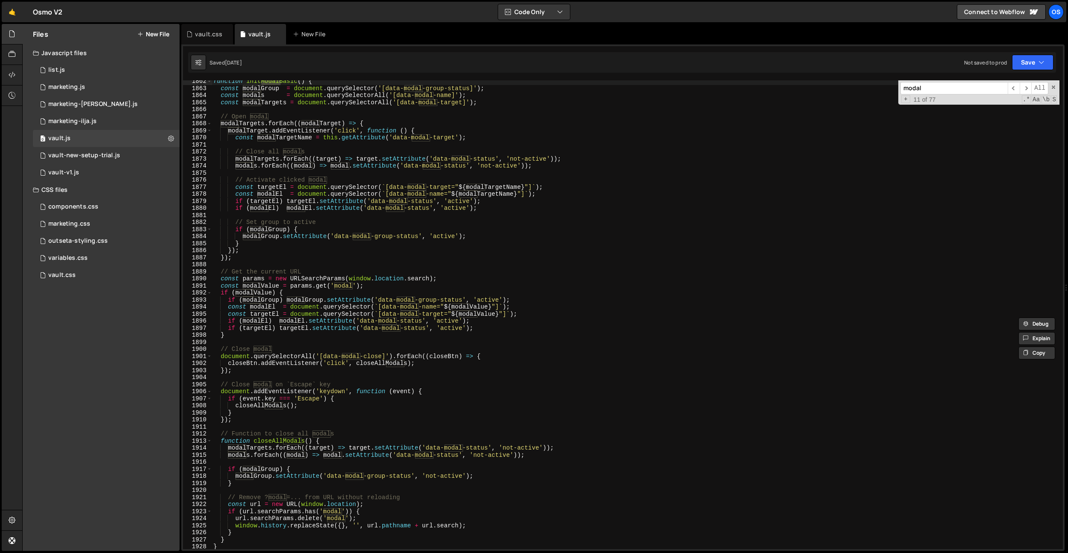
scroll to position [12055, 0]
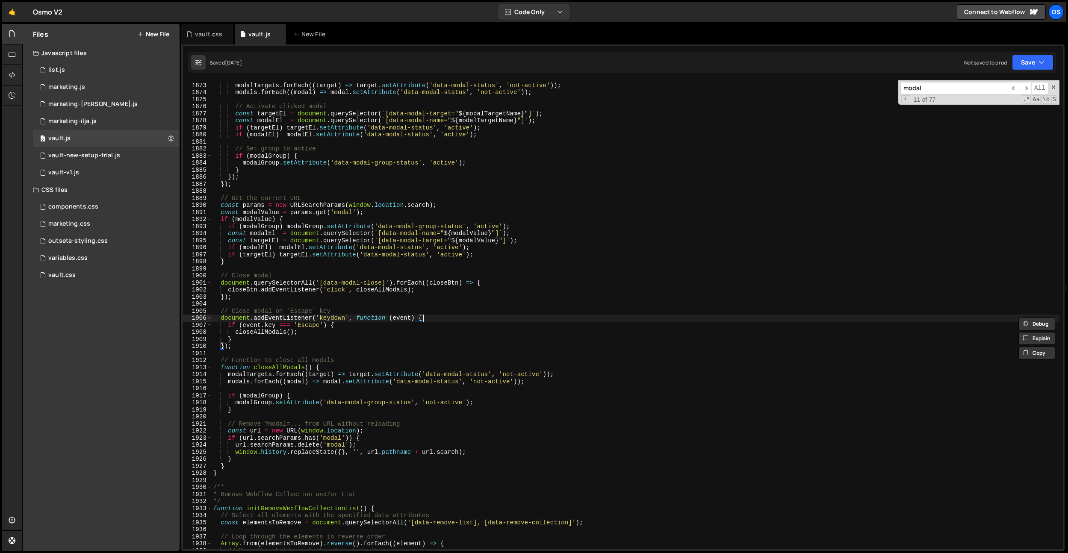
click at [546, 316] on div "// Close all modals modalTargets . forEach (( target ) => target . setAttribute…" at bounding box center [636, 316] width 848 height 483
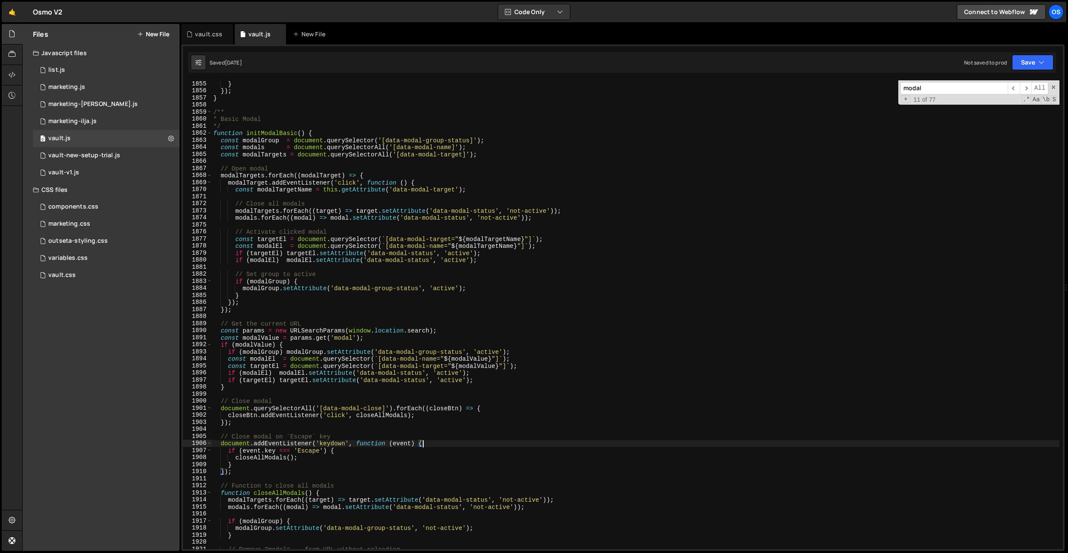
scroll to position [11941, 0]
click at [286, 136] on div "} }) ; } /** * Basic Modal */ function initModalBasic ( ) { const modalGroup = …" at bounding box center [636, 321] width 848 height 483
click at [346, 178] on div "} }) ; } /** * Basic Modal */ function initModalBasic ( ) { const modalGroup = …" at bounding box center [636, 321] width 848 height 483
type textarea "modalTargets.forEach((modalTarget) => {"
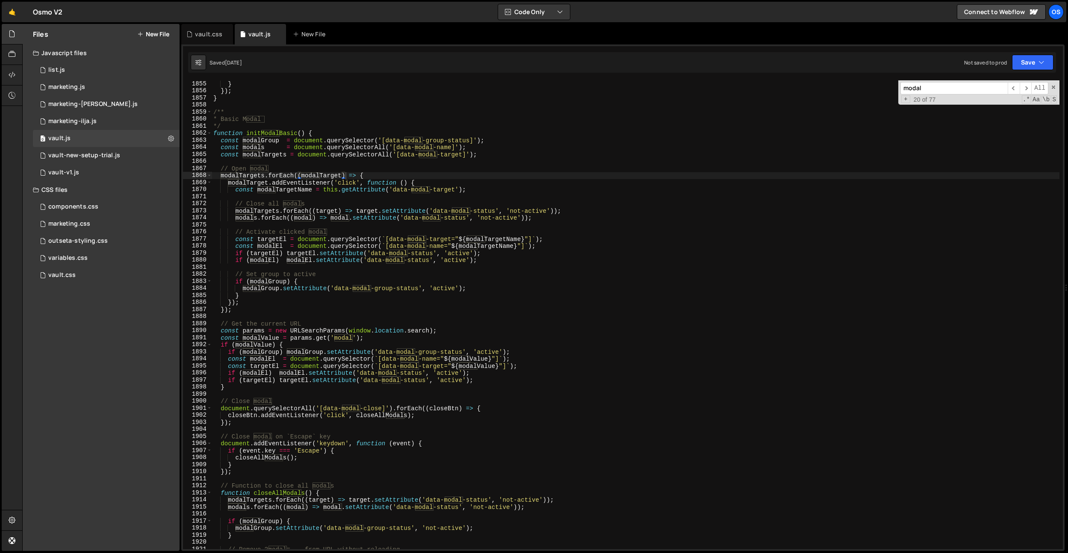
paste input "initModalBasic"
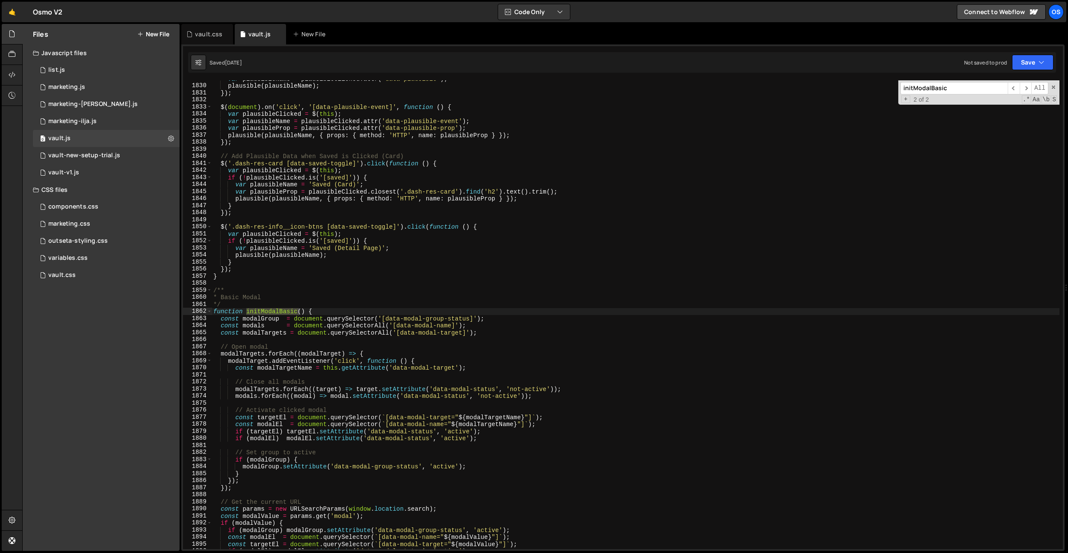
scroll to position [11779, 0]
type input "initModalBasic"
type textarea "if (![DOMAIN_NAME]('[saved]')) {"
click at [346, 178] on div "var plausibleName = plausibleClicked . attr ( 'data-plausible' ) ; plausible ( …" at bounding box center [636, 316] width 848 height 483
drag, startPoint x: 193, startPoint y: 35, endPoint x: 292, endPoint y: 211, distance: 201.8
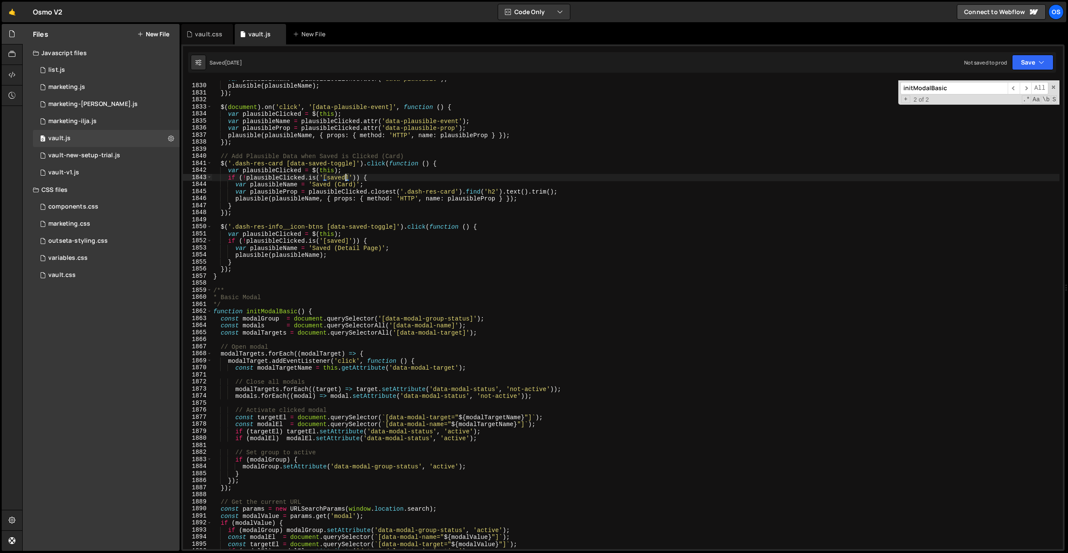
click at [193, 35] on div "vault.css" at bounding box center [204, 34] width 36 height 9
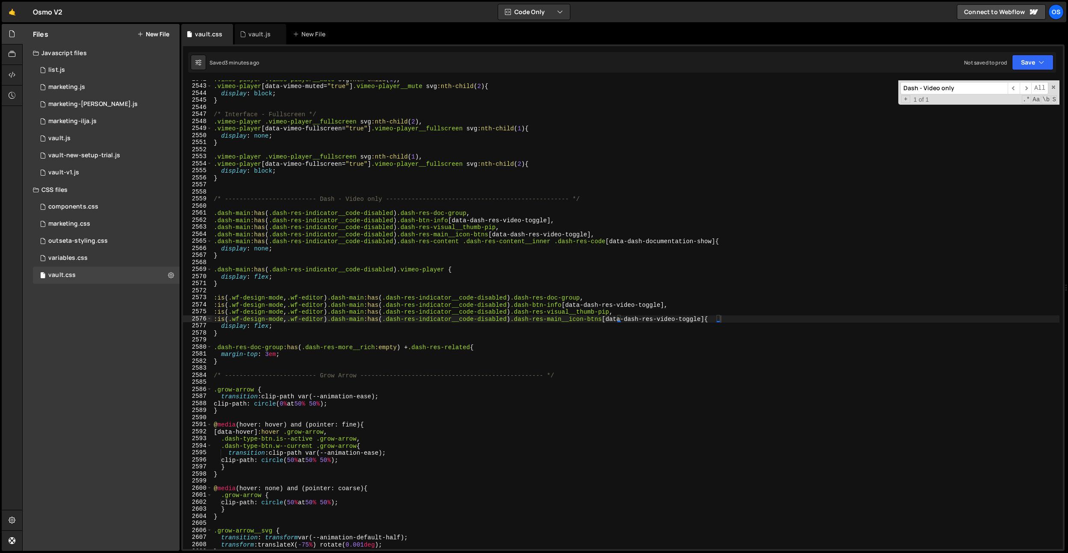
type textarea ".dash-main:has(.dash-res-indicator__code-disabled) .dash-res-doc-group,"
click at [292, 211] on div ".vimeo-player .vimeo-player__mute svg :nth-child ( 1 ), .vimeo-player [ data-vi…" at bounding box center [635, 317] width 847 height 483
paste input "[data-modal-group-status]"
type input "[data-modal-group-status]"
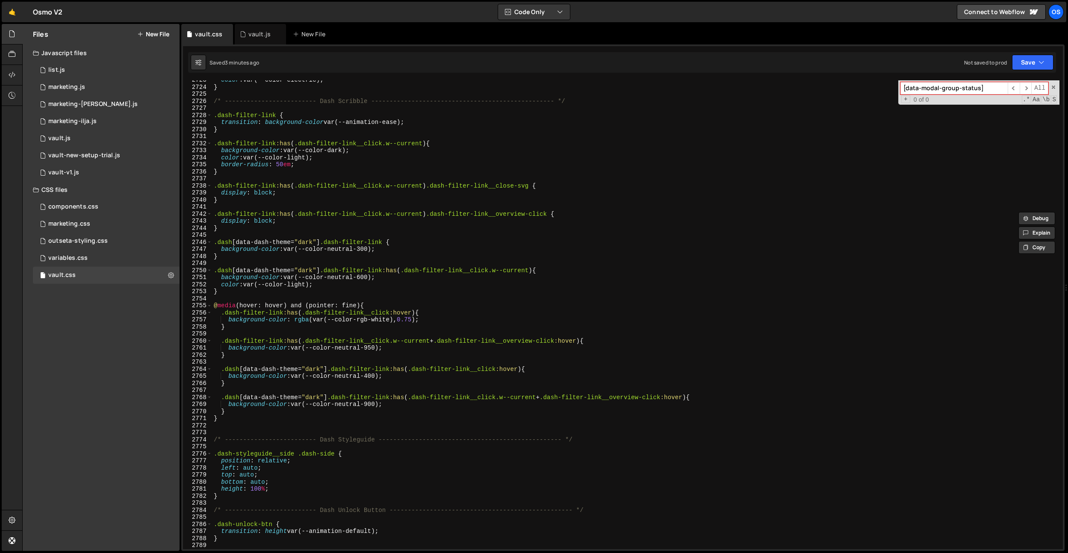
scroll to position [13542, 0]
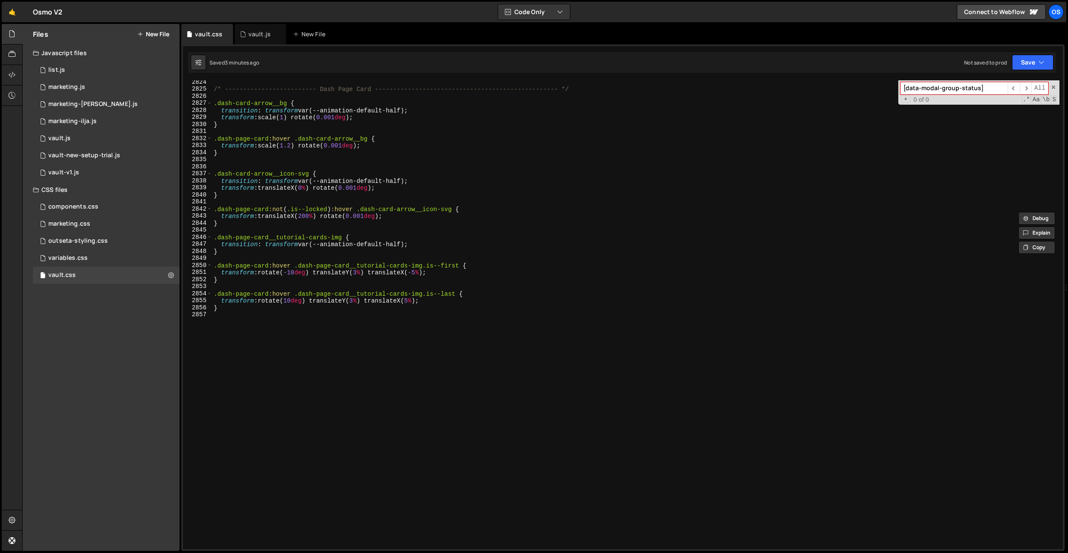
click at [428, 349] on div "/* ------------------------- Dash Page Card -----------------------------------…" at bounding box center [635, 320] width 847 height 483
paste textarea "}"
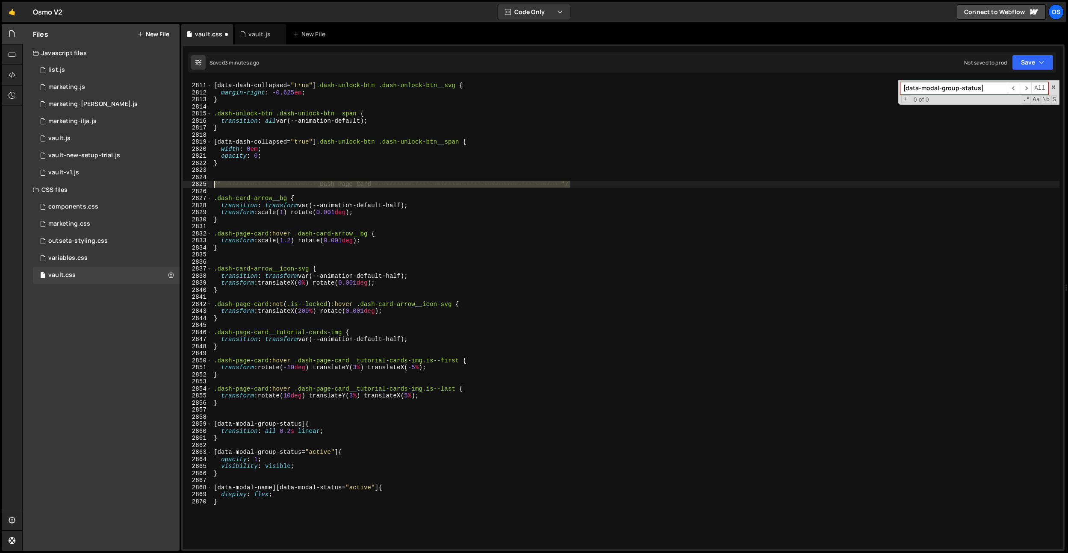
drag, startPoint x: 527, startPoint y: 187, endPoint x: 276, endPoint y: 331, distance: 289.2
click at [162, 187] on div "Files New File Javascript files 0 list.js 0 0 marketing.js 0 0 marketing-[PERSO…" at bounding box center [545, 288] width 1046 height 528
type textarea "/* ------------------------- Dash Page Card -----------------------------------…"
click at [236, 407] on div "[ data-dash-collapsed = " true " ] .dash-unlock-btn .dash-unlock-btn__svg { mar…" at bounding box center [635, 316] width 847 height 483
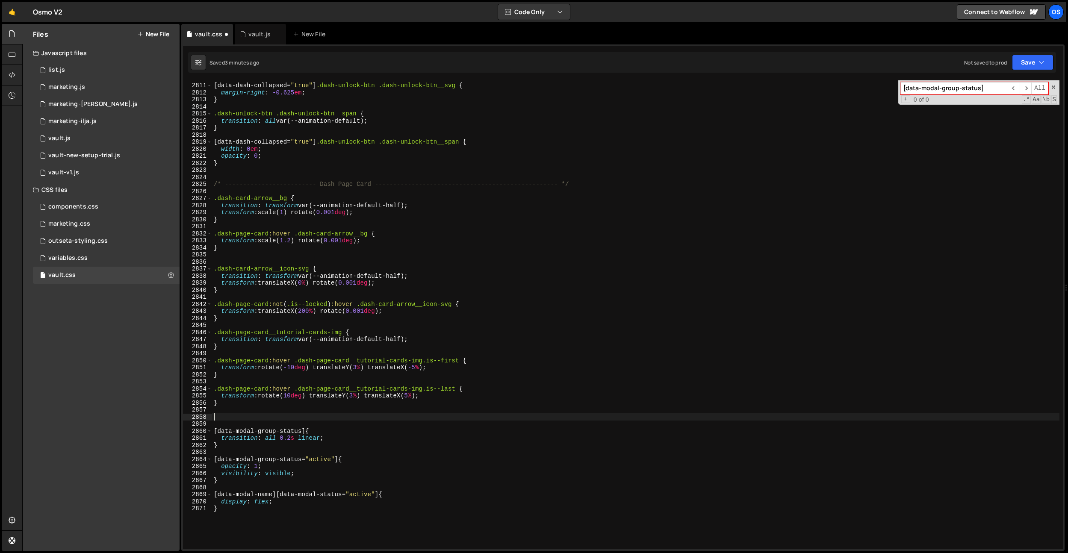
paste textarea "/* ------------------------- Dash Page Card -----------------------------------…"
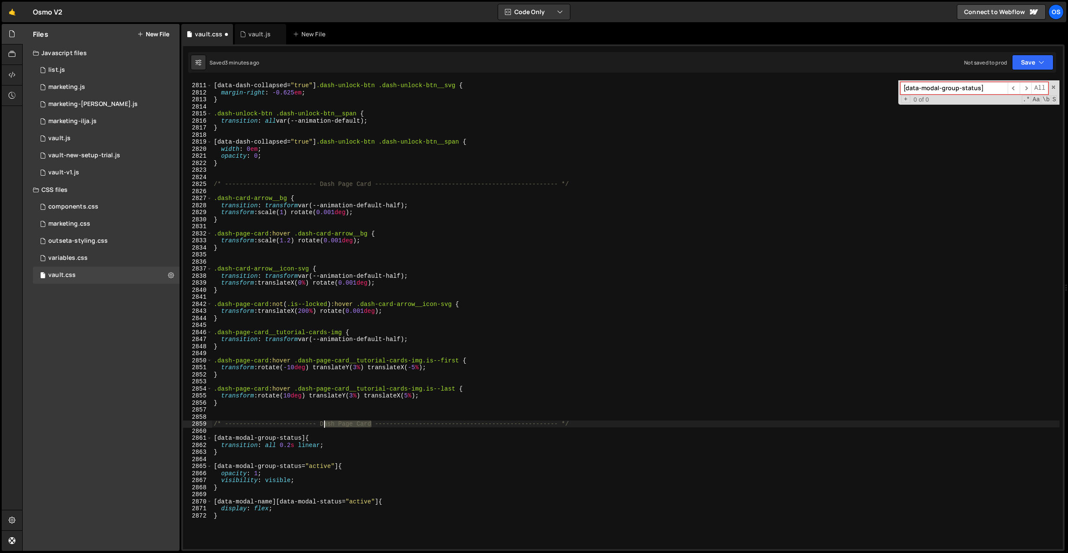
drag, startPoint x: 373, startPoint y: 422, endPoint x: 321, endPoint y: 422, distance: 51.7
click at [321, 422] on div "[ data-dash-collapsed = " true " ] .dash-unlock-btn .dash-unlock-btn__svg { mar…" at bounding box center [635, 316] width 847 height 483
click at [362, 348] on div "[ data-dash-collapsed = " true " ] .dash-unlock-btn .dash-unlock-btn__svg { mar…" at bounding box center [635, 316] width 847 height 483
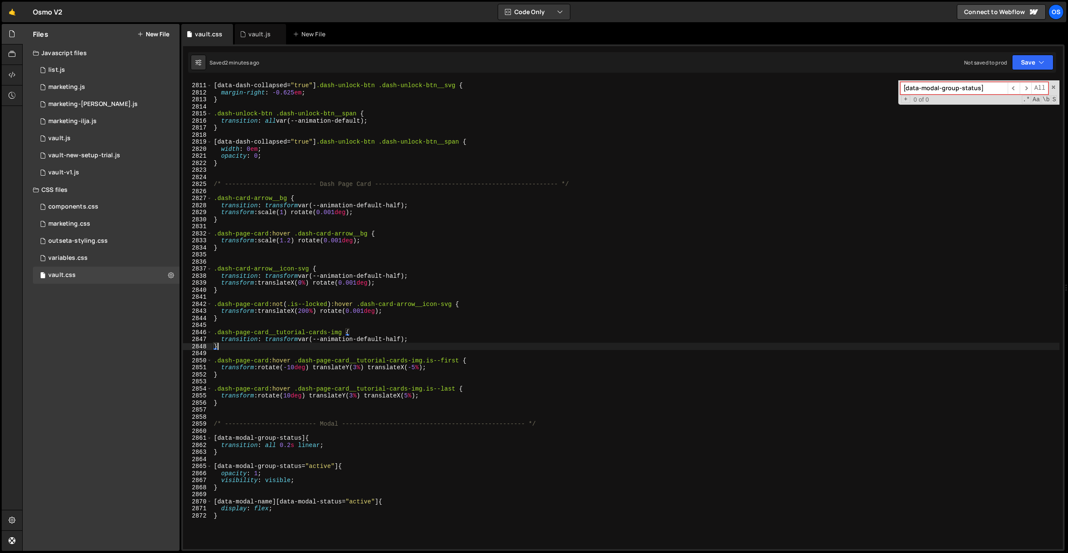
click at [408, 147] on div "[ data-dash-collapsed = " true " ] .dash-unlock-btn .dash-unlock-btn__svg { mar…" at bounding box center [635, 316] width 847 height 483
type textarea "width: 0em;"
paste input "dash-search__bg"
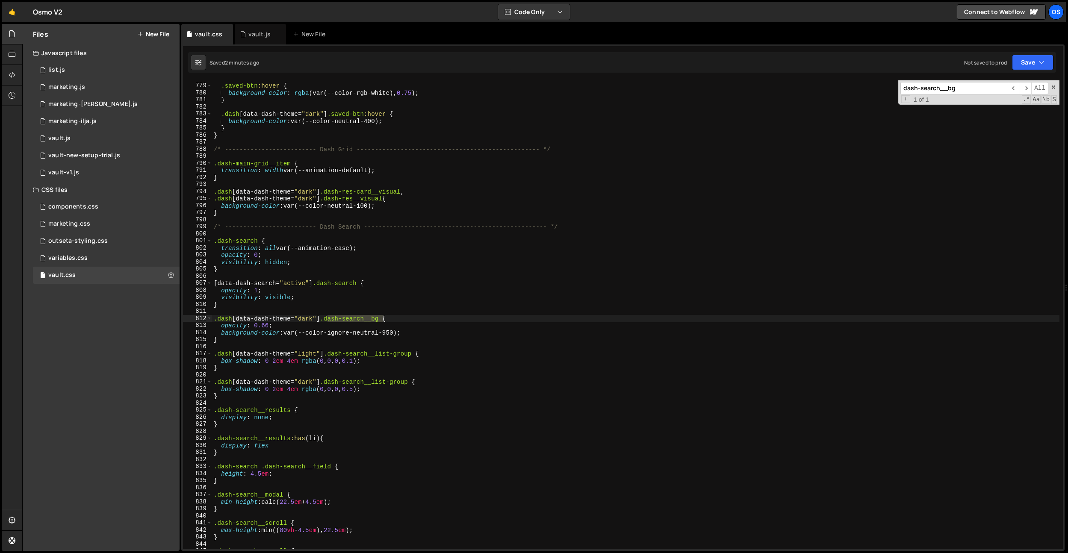
scroll to position [3794, 0]
type input "dash-search__bg"
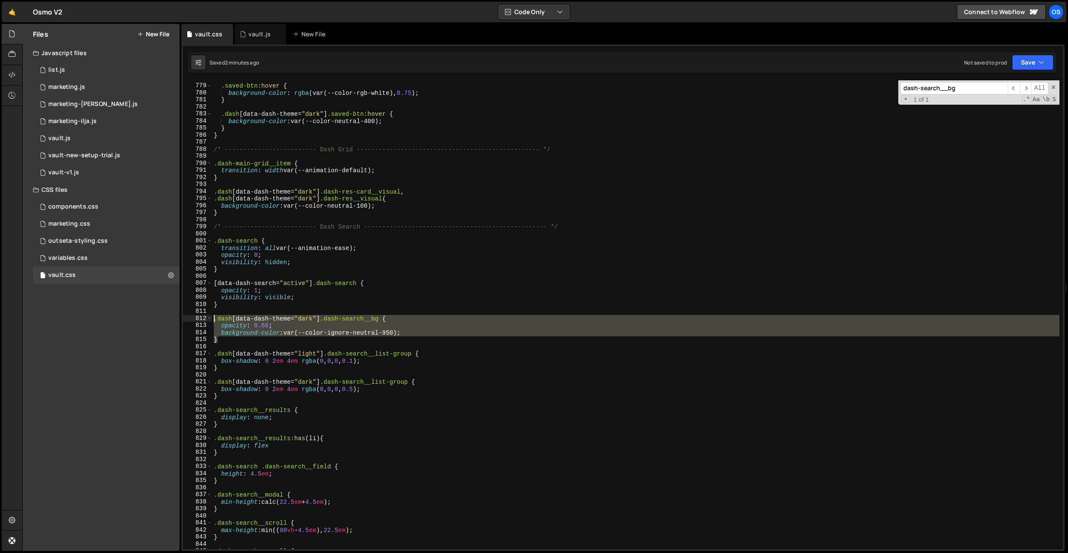
drag, startPoint x: 219, startPoint y: 343, endPoint x: 223, endPoint y: 315, distance: 28.2
click at [203, 317] on div "} 778 779 780 781 782 783 784 785 786 787 788 789 790 791 792 793 794 795 796 7…" at bounding box center [623, 314] width 880 height 469
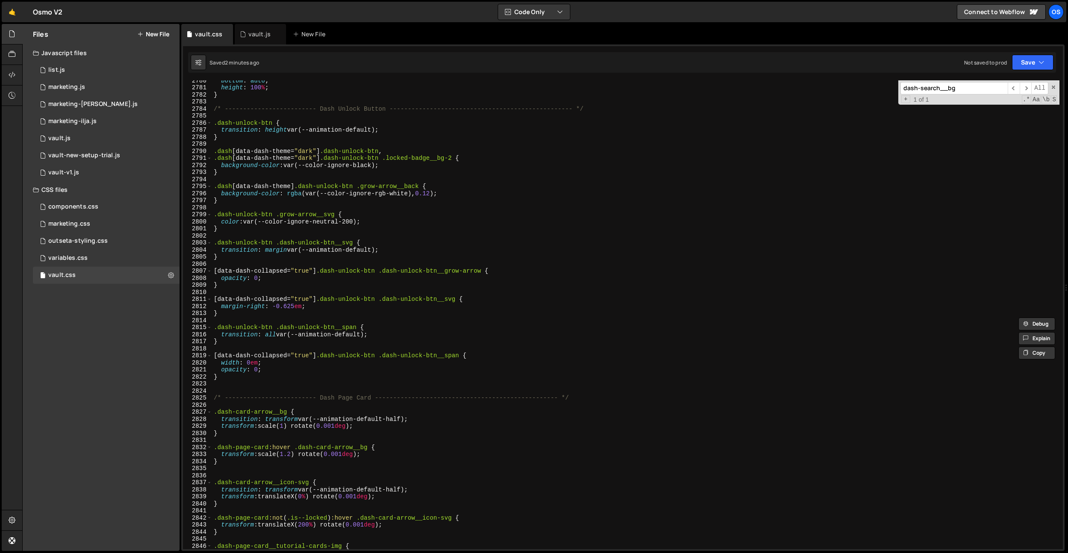
scroll to position [13542, 0]
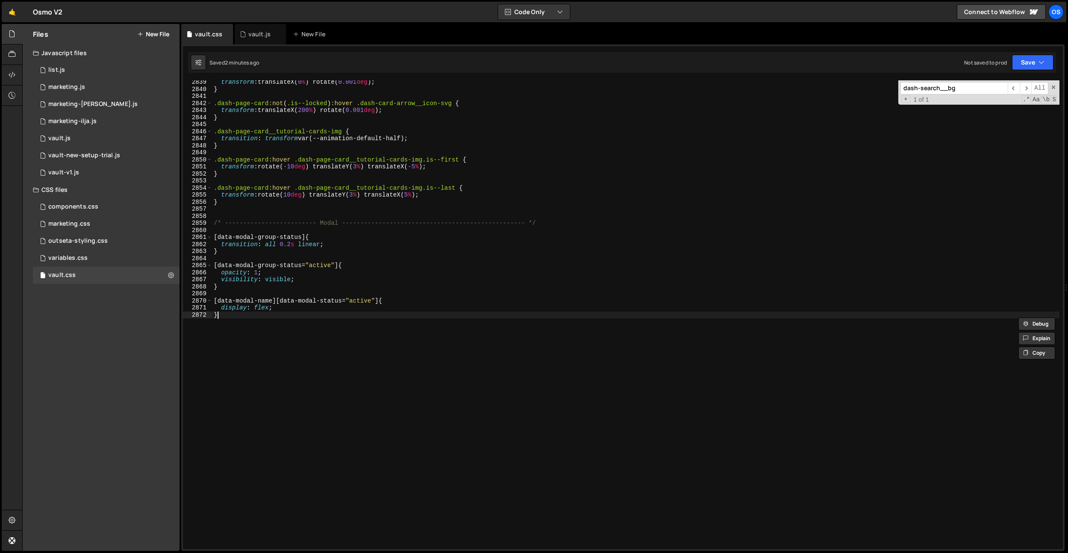
click at [298, 338] on div "transform : translateX( 0 % ) rotate( 0.001 deg ) ; } .dash-page-card :not ( .i…" at bounding box center [635, 320] width 847 height 483
type textarea "}"
paste textarea "}"
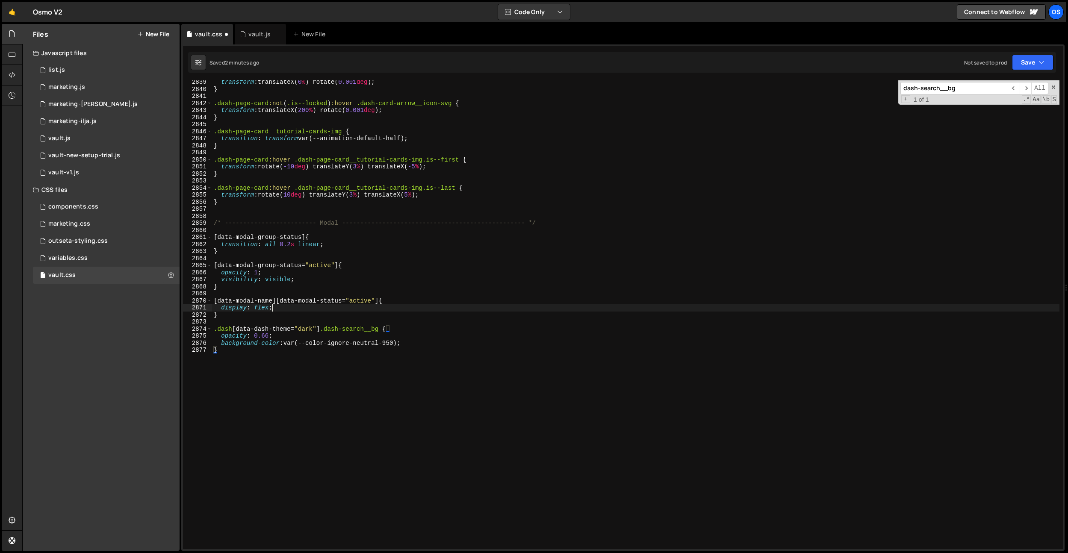
click at [283, 305] on div "transform : translateX( 0 % ) rotate( 0.001 deg ) ; } .dash-page-card :not ( .i…" at bounding box center [635, 320] width 847 height 483
click at [282, 289] on div "transform : translateX( 0 % ) rotate( 0.001 deg ) ; } .dash-page-card :not ( .i…" at bounding box center [635, 320] width 847 height 483
drag, startPoint x: 384, startPoint y: 330, endPoint x: 366, endPoint y: 309, distance: 27.3
click at [327, 330] on div "transform : translateX( 0 % ) rotate( 0.001 deg ) ; } .dash-page-card :not ( .i…" at bounding box center [635, 320] width 847 height 483
paste textarea "modal"
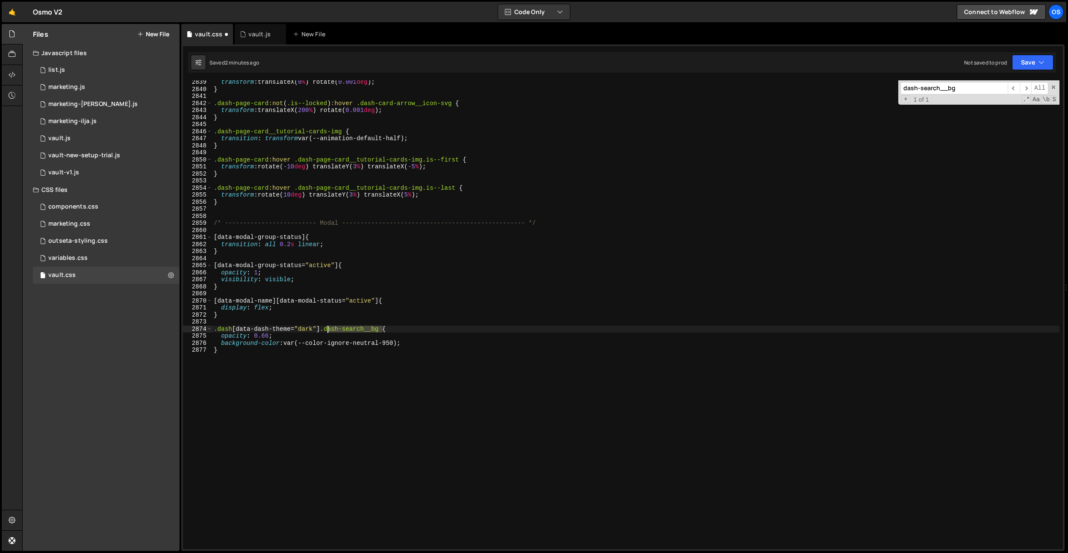
type textarea ".dash[data-dash-theme="dark"] .dash-modal__bg {"
